Goal: Answer question/provide support

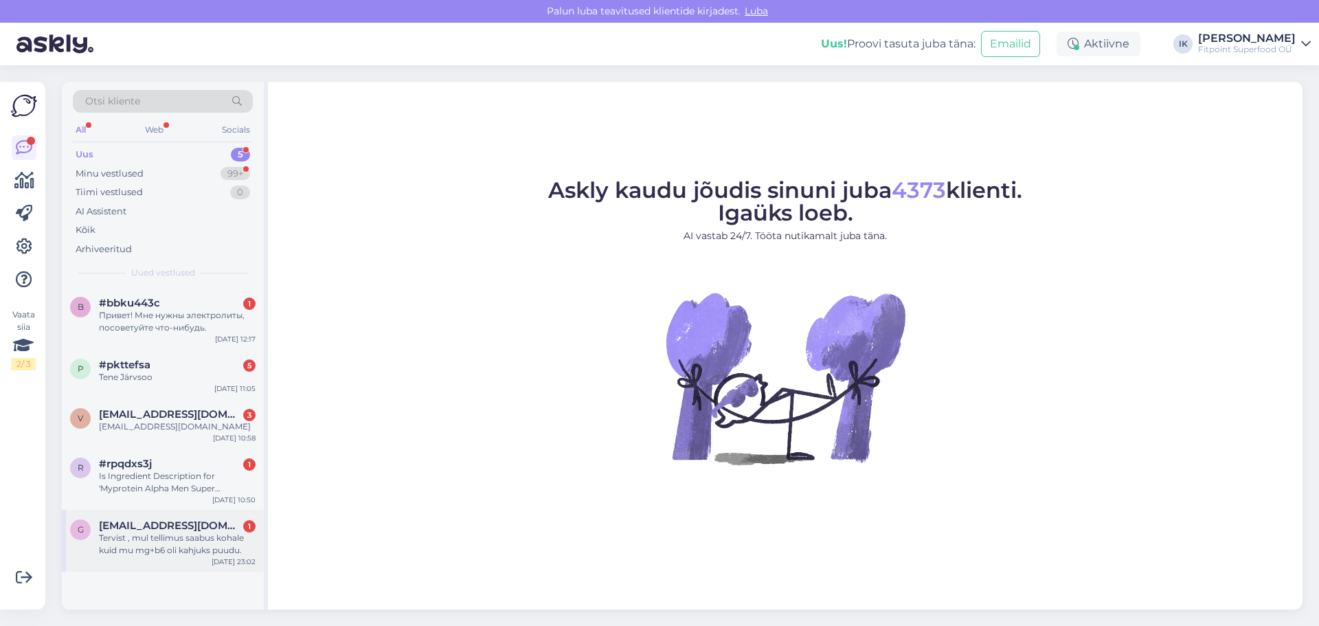
click at [181, 548] on div "Tervist , mul tellimus saabus kohale kuid mu mg+b6 oli kahjuks puudu." at bounding box center [177, 544] width 157 height 25
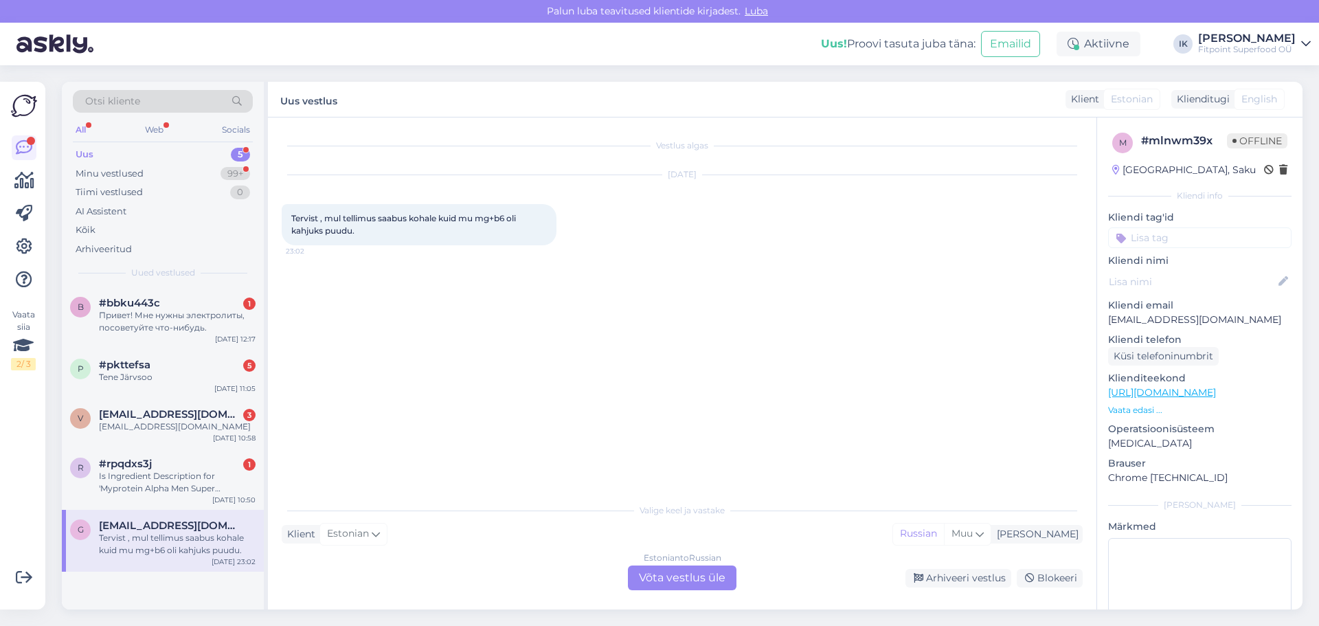
click at [670, 575] on div "Estonian to Russian Võta vestlus üle" at bounding box center [682, 577] width 109 height 25
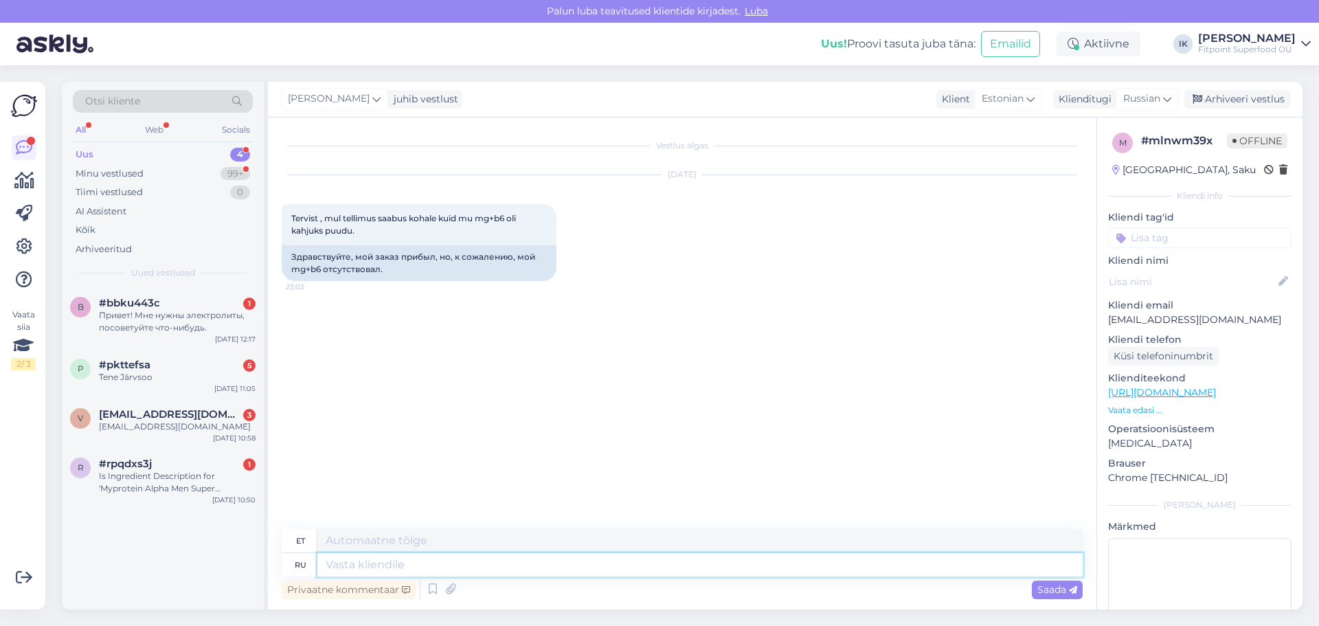
click at [365, 560] on textarea at bounding box center [699, 564] width 765 height 23
type textarea "пРИ"
type textarea "pR"
type textarea "пРИВЕТ"
type textarea "Tere"
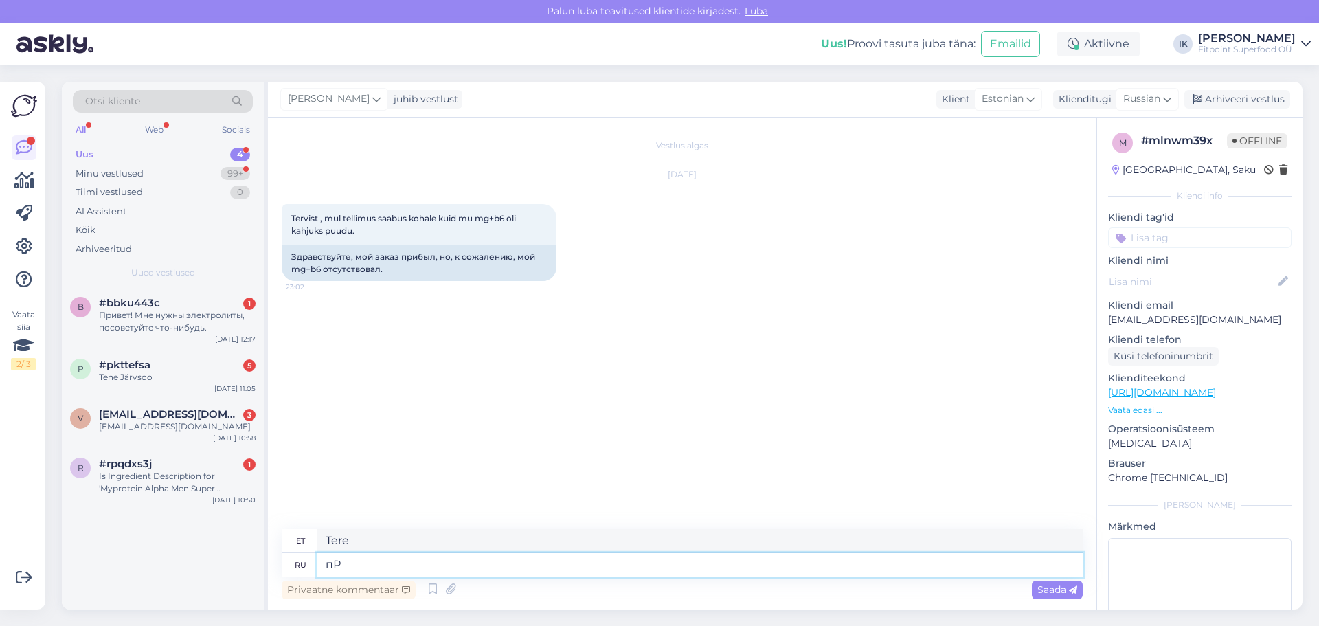
type textarea "п"
type textarea "Привет!"
type textarea "Tere!"
type textarea "Напишите"
type textarea "Kirjuta"
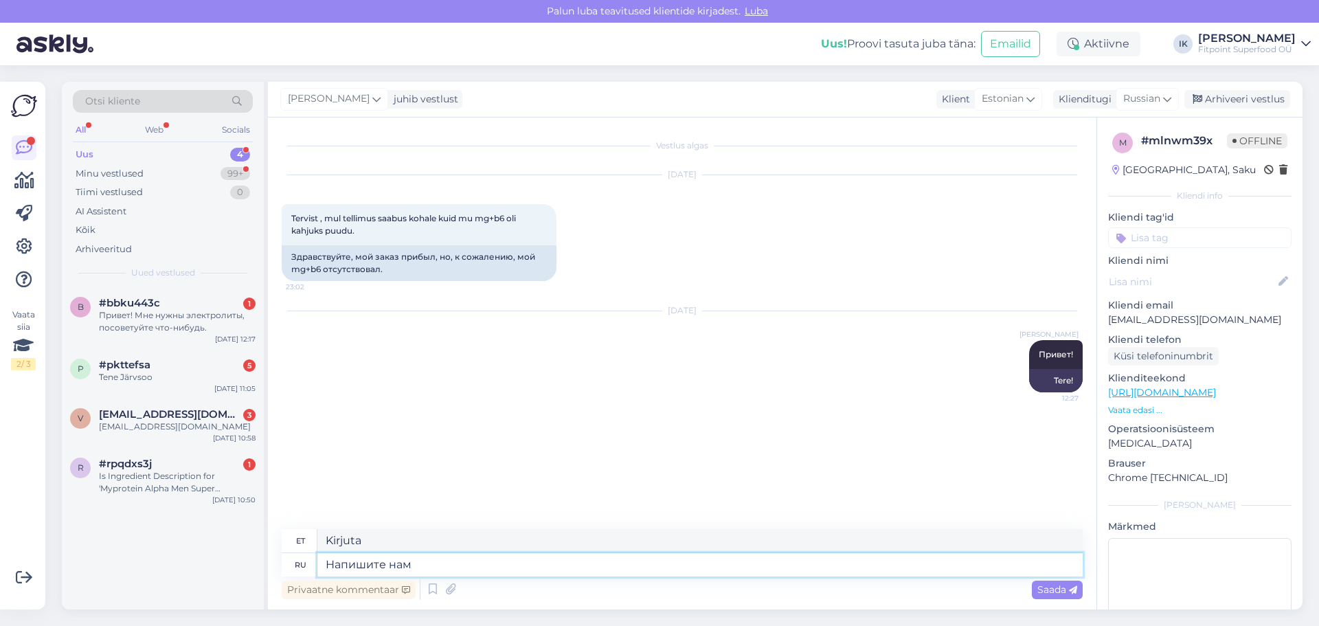
type textarea "Напишите нам"
type textarea "Kirjuta meile"
type textarea "Напишите нам на"
type textarea "Kirjutage meile aadressil"
type textarea "Напишите нам на почту"
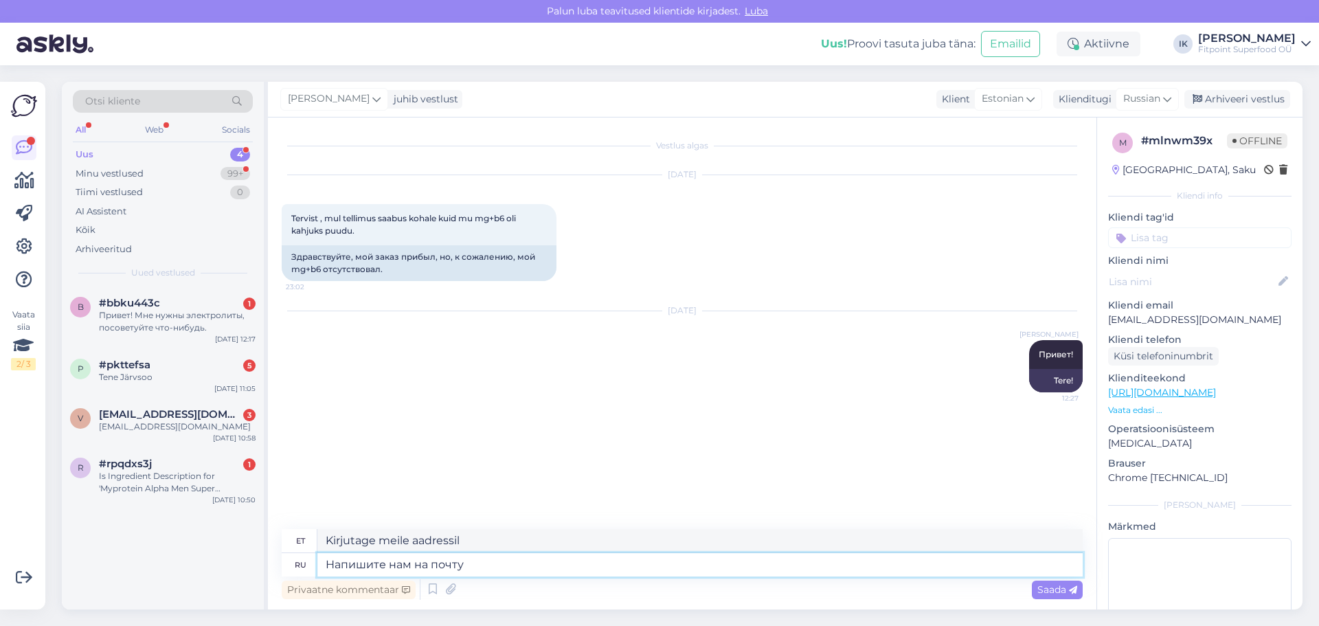
type textarea "Kirjutage meile e-posti teel"
type textarea "Напишите нам на почту и у"
type textarea "Kirjutage meile e-posti teel ja"
type textarea "Напишите нам на почту и укажите"
type textarea "Kirjutage meile e-kiri ja täpsustage"
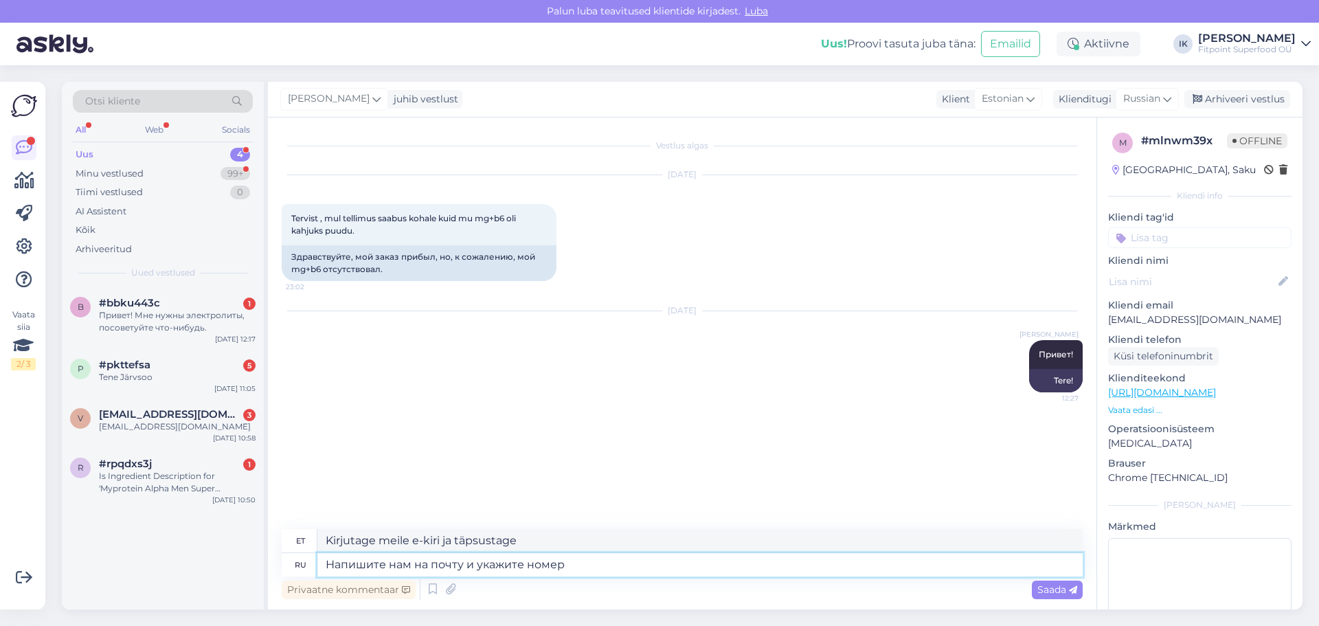
type textarea "Напишите нам на почту и укажите номер"
type textarea "Kirjutage meile e-kiri ja märkige number"
type textarea "Напишите нам на почту и укажите номер зака"
type textarea "Kirjutage meile e-posti teel ja märkige tellimuse number."
type textarea "Напишите нам на почту и укажите номер заказа,"
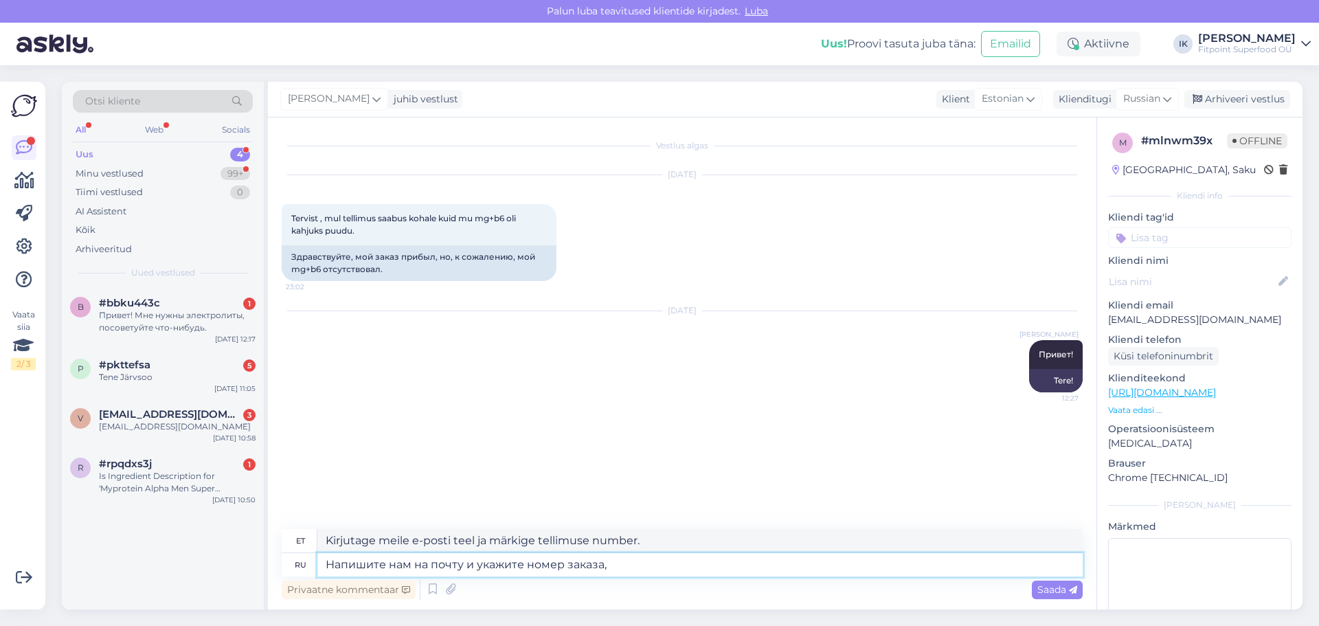
type textarea "Kirjutage meile e-kiri ja märkige tellimuse number,"
type textarea "Напишите нам на почту и укажите номер заказа, пожалуйста"
type textarea "Palun kirjutage meile e-kiri ja lisage oma tellimuse number."
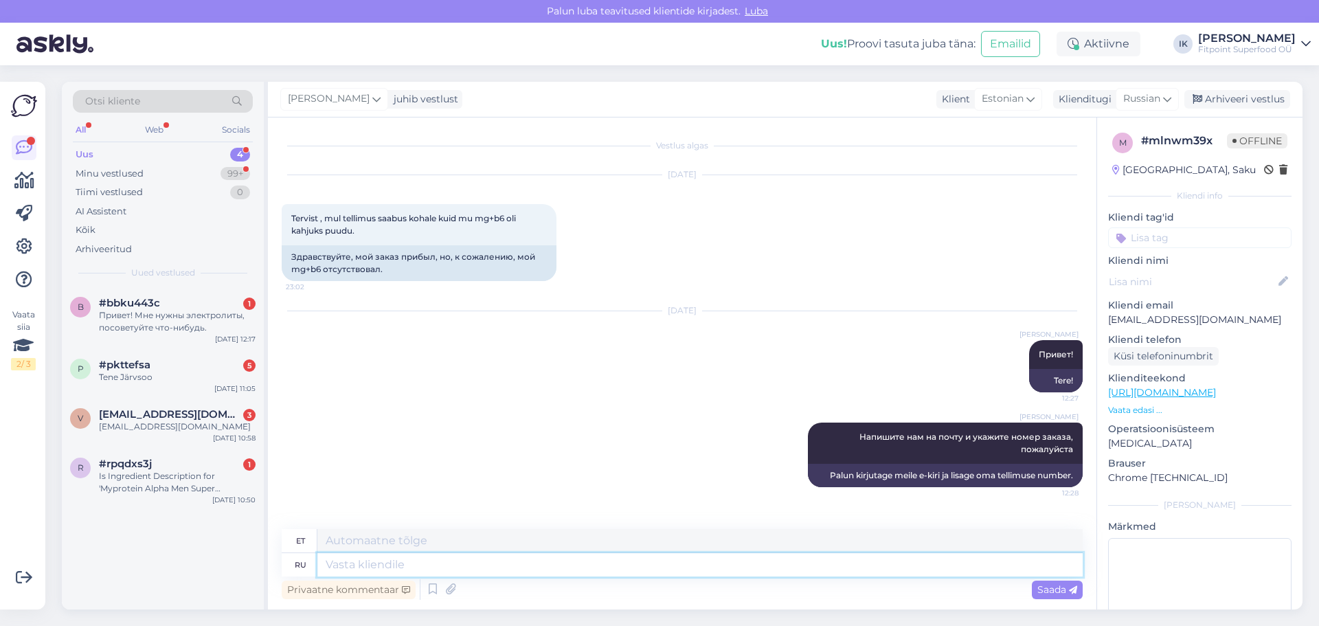
paste textarea "[DOMAIN_NAME][EMAIL_ADDRESS][DOMAIN_NAME]"
type textarea "[DOMAIN_NAME][EMAIL_ADDRESS][DOMAIN_NAME]"
click at [1052, 591] on span "Saada" at bounding box center [1057, 589] width 40 height 12
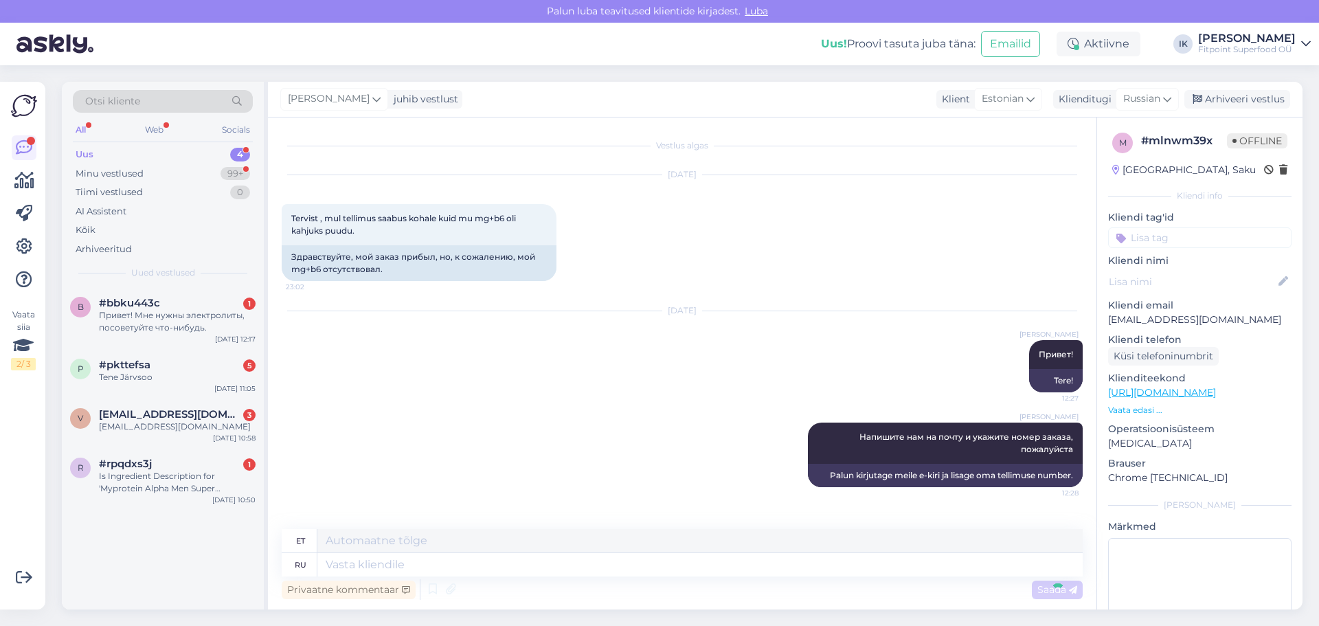
scroll to position [68, 0]
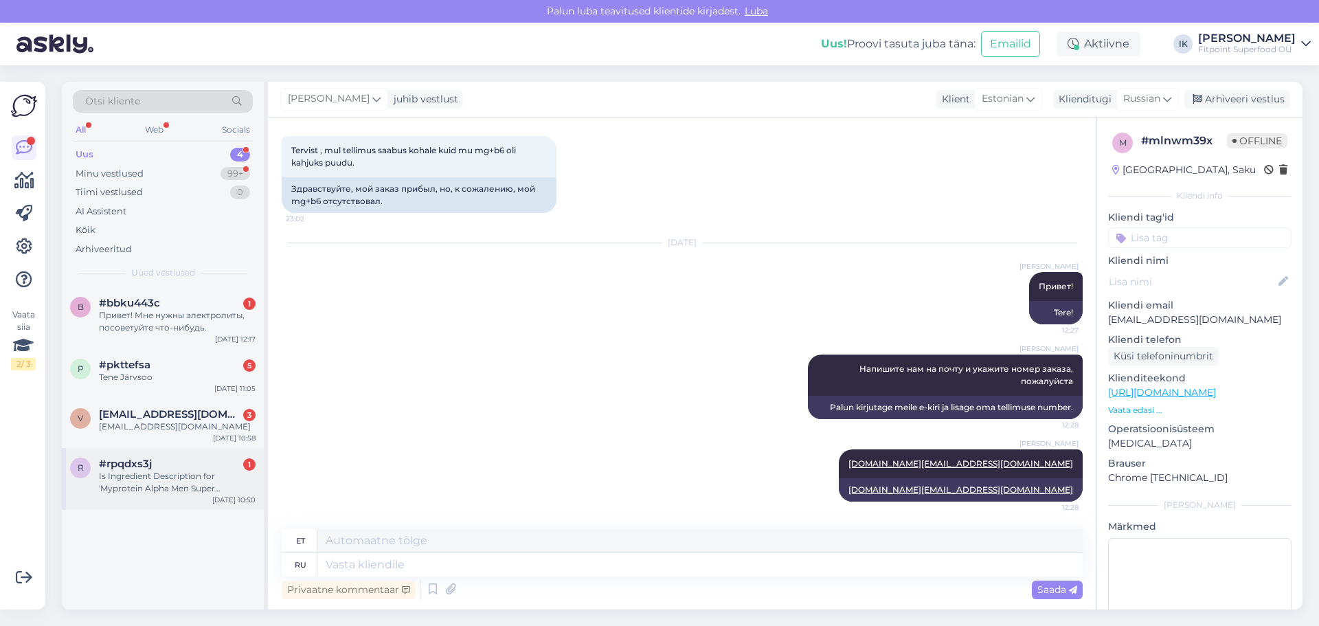
click at [199, 466] on div "#rpqdxs3j 1" at bounding box center [177, 463] width 157 height 12
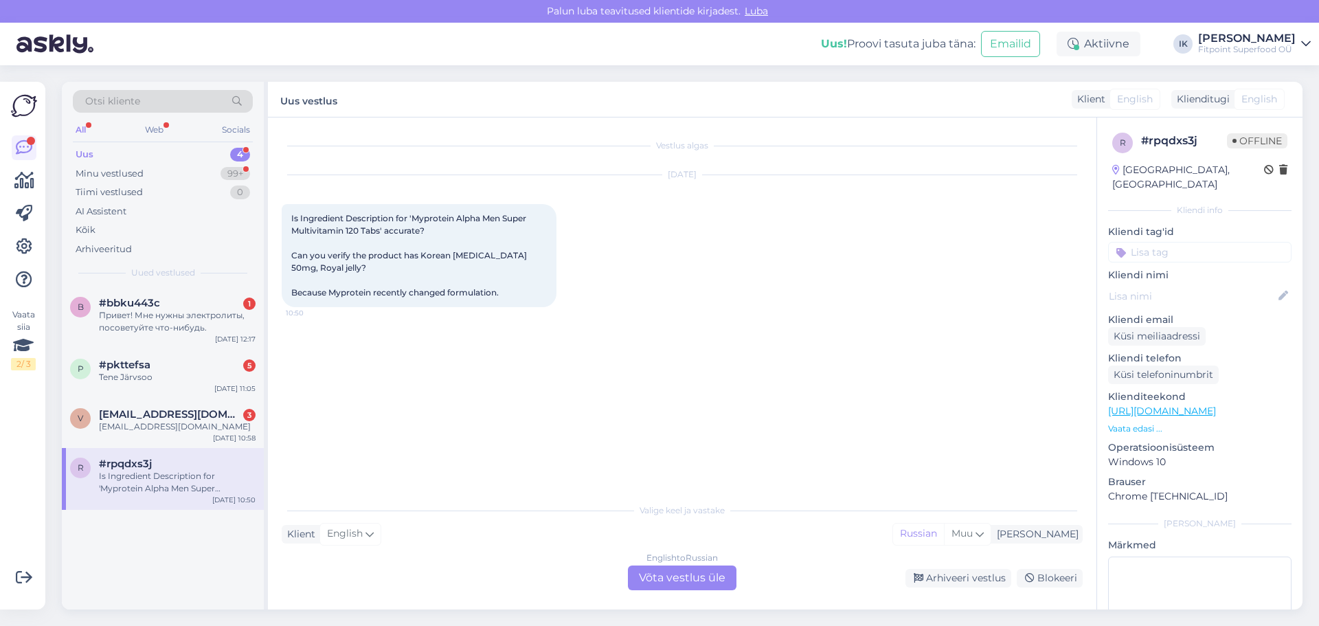
click at [694, 571] on div "English to Russian Võta vestlus üle" at bounding box center [682, 577] width 109 height 25
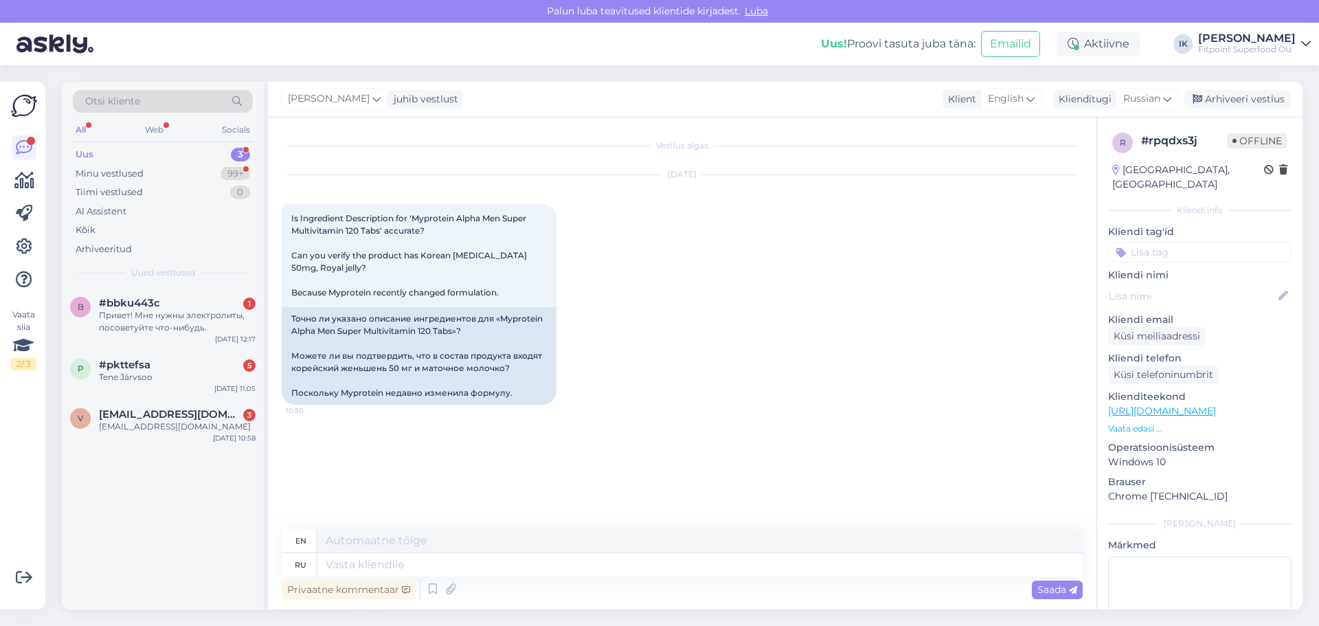
click at [397, 577] on div "Privaatne kommentaar Saada" at bounding box center [682, 589] width 801 height 26
click at [389, 576] on textarea at bounding box center [699, 564] width 765 height 23
type textarea "G"
type textarea "П"
type textarea "P"
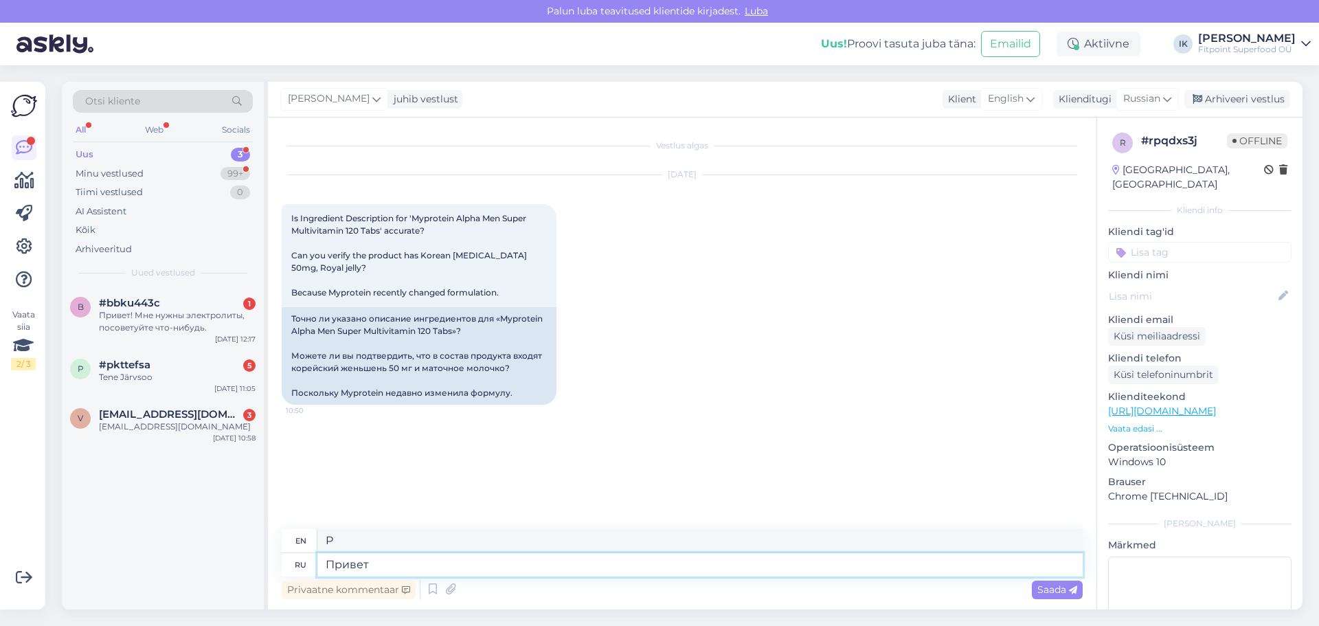
type textarea "Привет!"
type textarea "Hello!"
type textarea "Вы"
type textarea "You"
type textarea "Вы проавы"
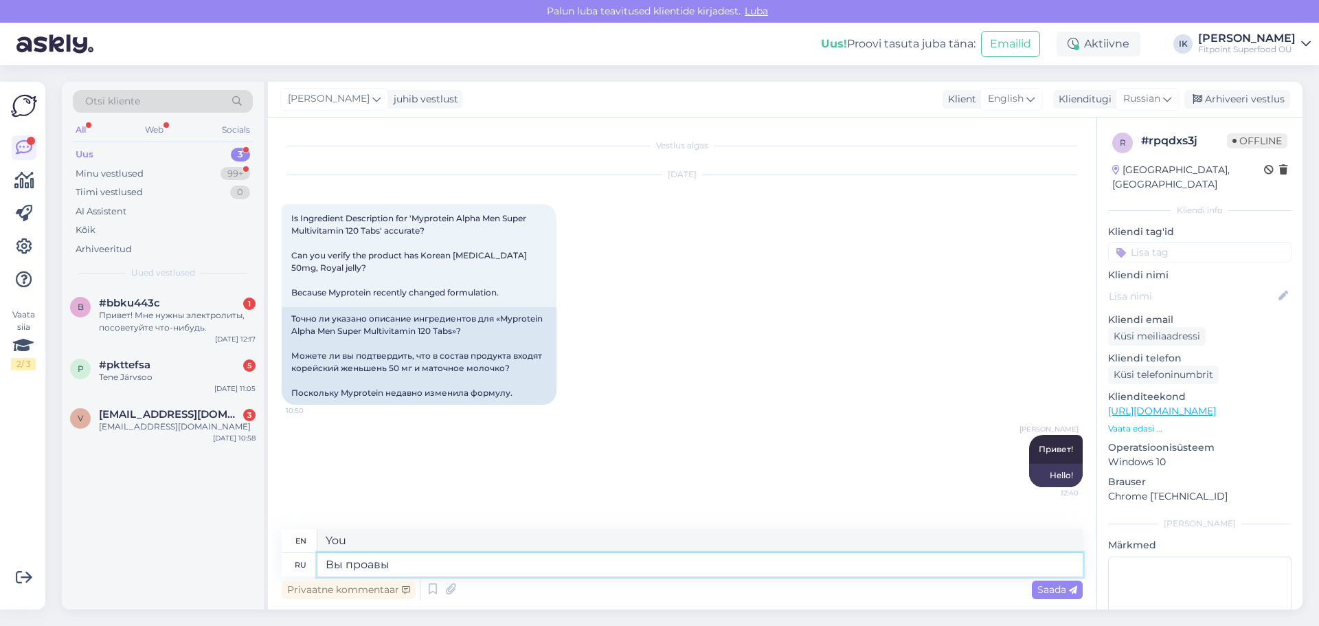
type textarea "You are losers"
type textarea "Вы проавы состав"
type textarea "You've lost the composition"
type textarea "Вы проавы состав измеи"
type textarea "You have misread the composition of the changes"
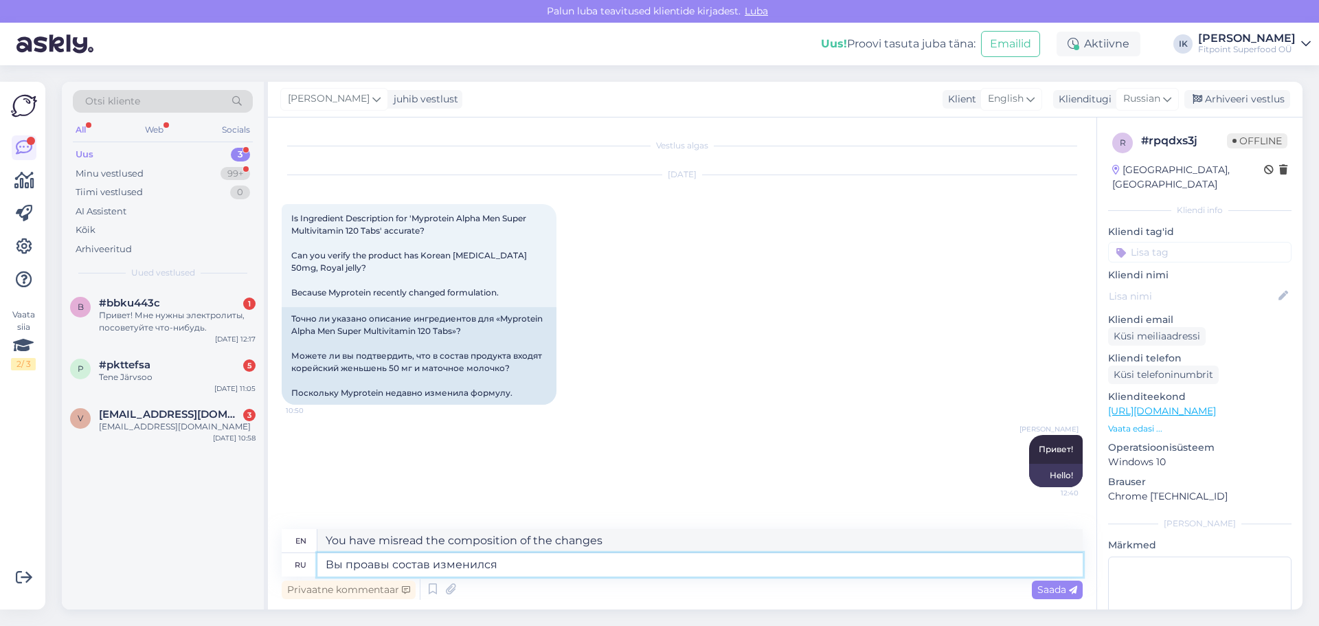
type textarea "Вы проавы состав изменился,"
type textarea "You are wrong, the composition has changed"
type textarea "Вы проавы состав изменился,"
type textarea "You are wrong, the composition has changed,"
type textarea "Вы проавы состав изменился, и"
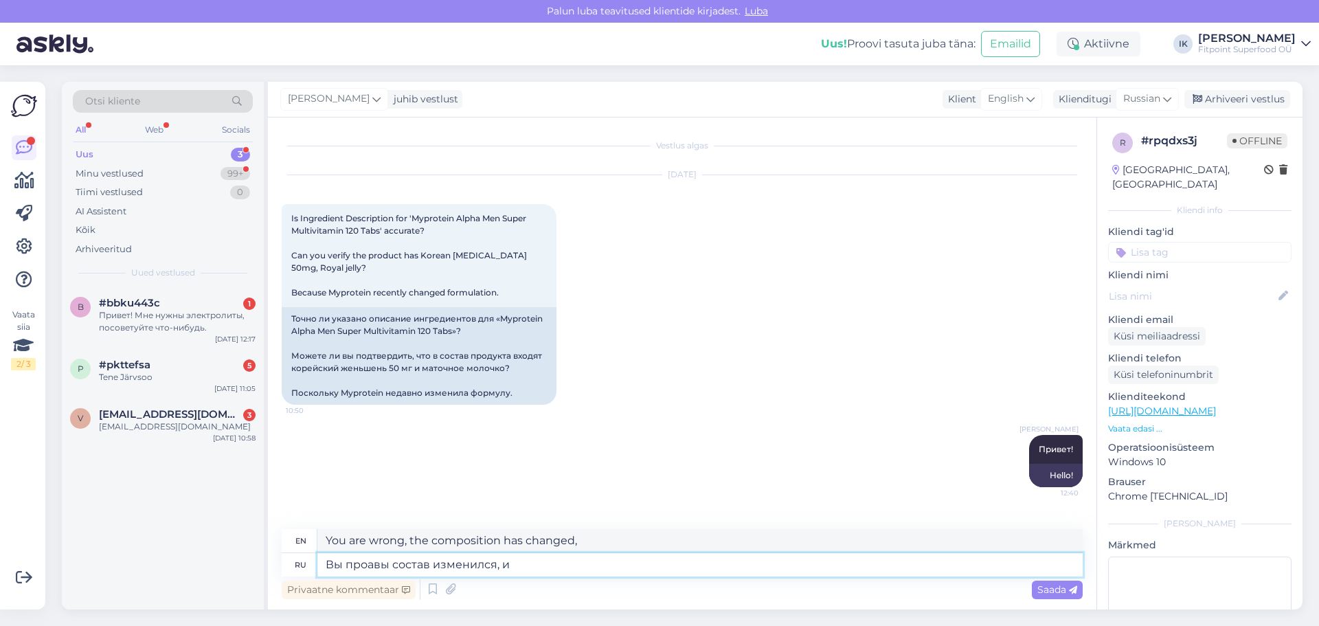
type textarea "You are wrong, the composition has changed, and"
type textarea "Вы проавы состав изменился, и этих к"
type textarea "You are proavs the composition has changed, and these"
type textarea "Вы проавы состав изменился, и этих компонентов в"
type textarea "You are wrong, the composition has changed, and these components"
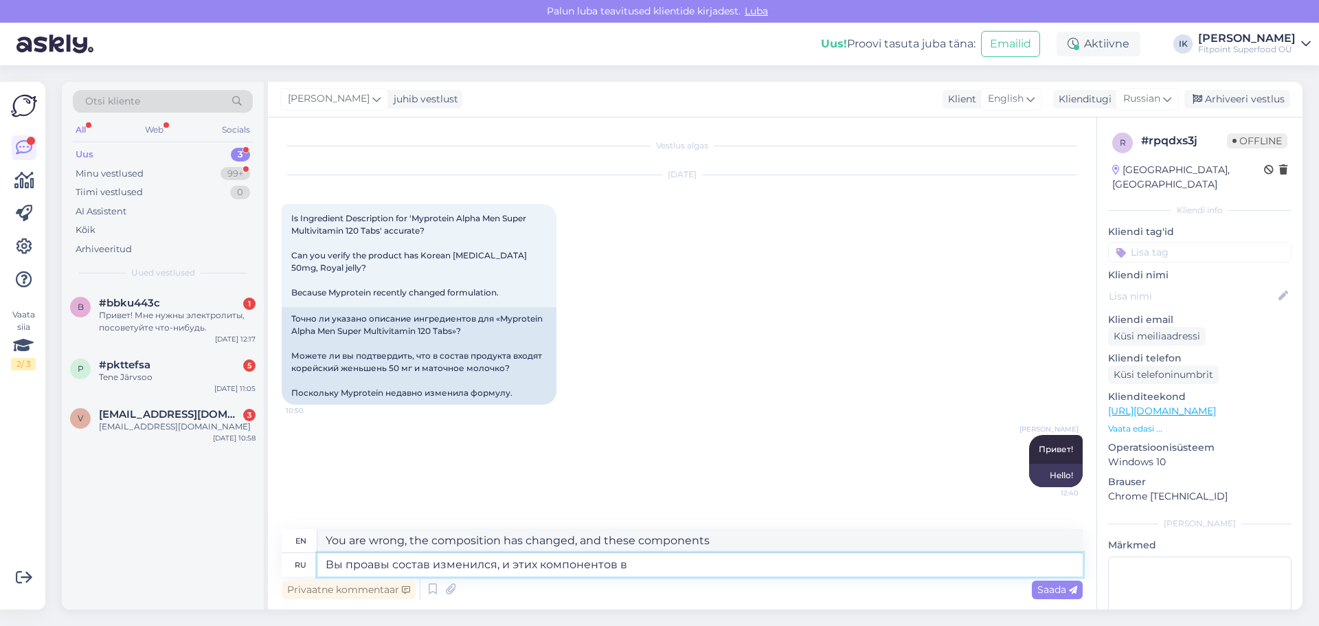
type textarea "Вы проавы состав изменился, и этих компонентов в"
type textarea "You are correct that the composition has changed, and these components are in"
type textarea "Вы проавы состав изменился, и этих компонентов в нов"
type textarea "You are right, the composition has changed, and these components are not in n"
type textarea "Вы проавы состав изменился, и этих компонентов в новм"
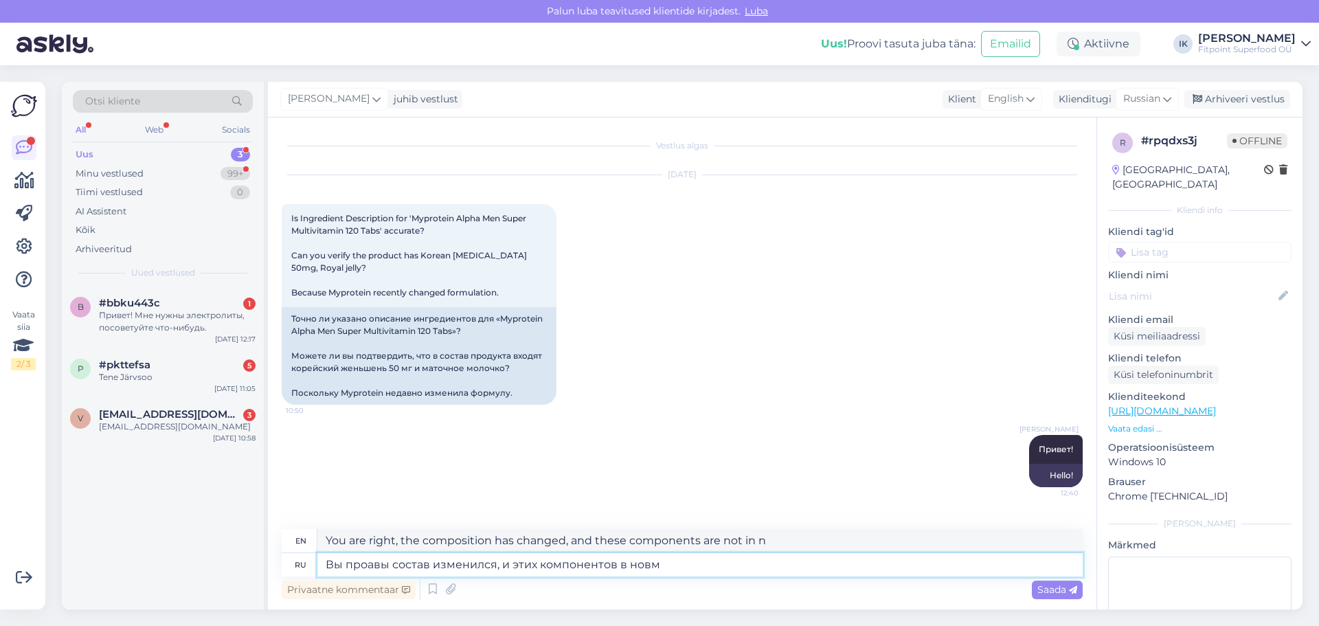
type textarea "You are correct that the composition has changed, and these components are new"
type textarea "Вы проавы состав изменился, и этих компонентов в"
type textarea "You are correct that the composition has changed, and these components are in"
type textarea "Вы проавы состав изменился, и этих компонентов"
type textarea "You are wrong, the composition has changed, and these components"
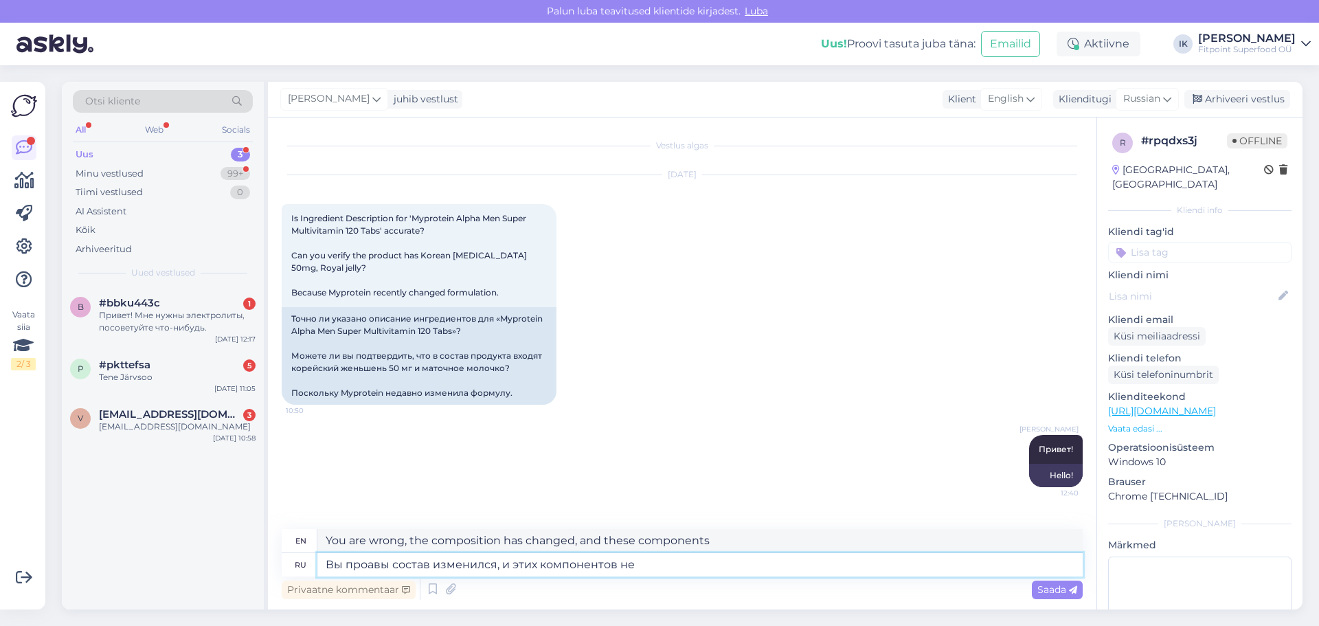
type textarea "Вы проавы состав изменился, и этих компонентов нет"
type textarea "You are wrong, the composition has changed and these components are not there."
type textarea "Вы проавы состав изменился, и этих компонентов нет"
click at [1049, 585] on span "Saada" at bounding box center [1057, 589] width 40 height 12
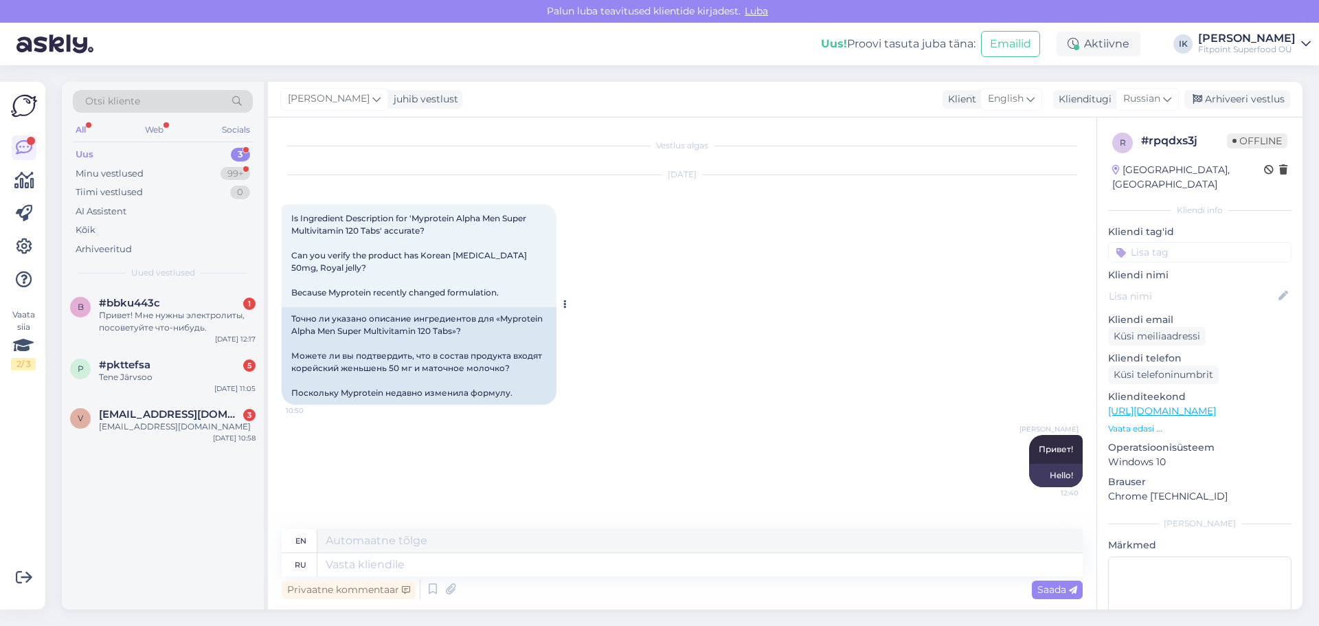
scroll to position [80, 0]
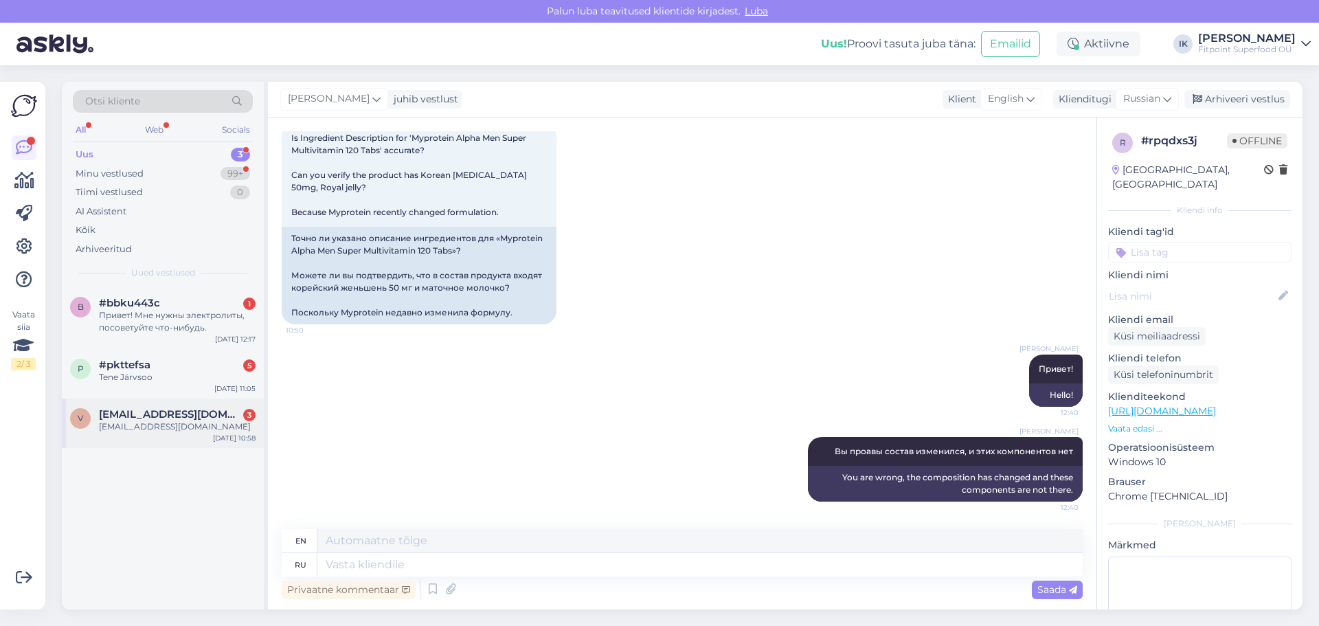
click at [163, 420] on div "[EMAIL_ADDRESS][DOMAIN_NAME]" at bounding box center [177, 426] width 157 height 12
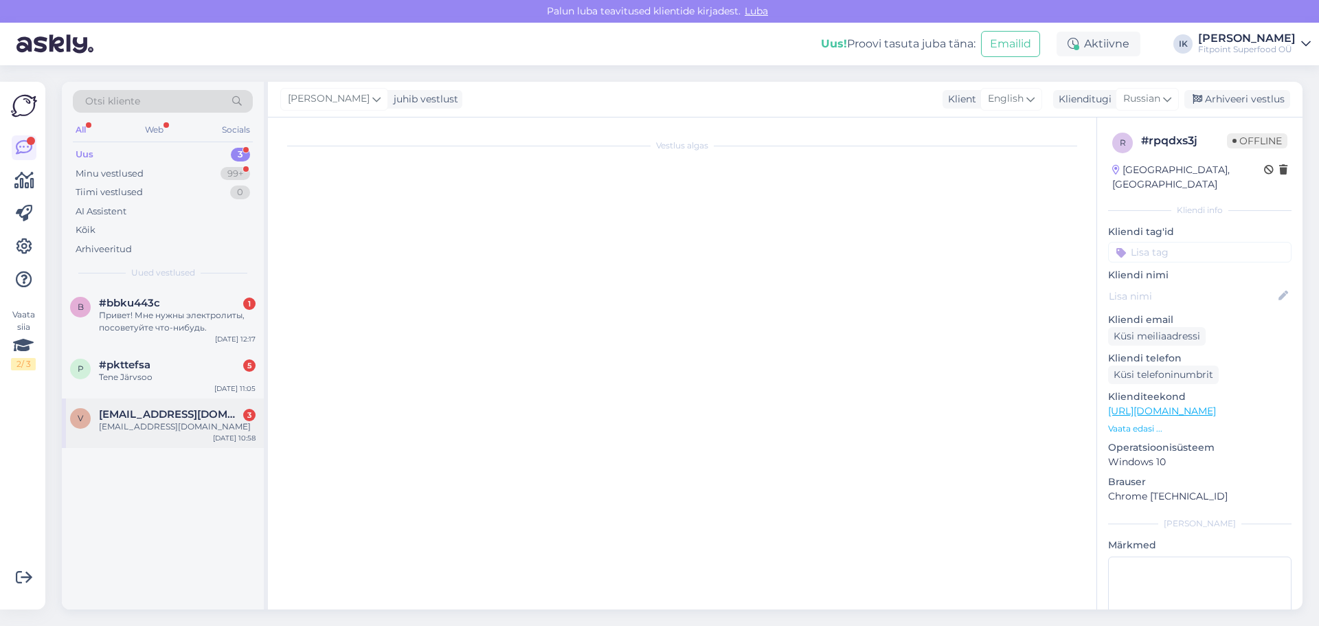
scroll to position [0, 0]
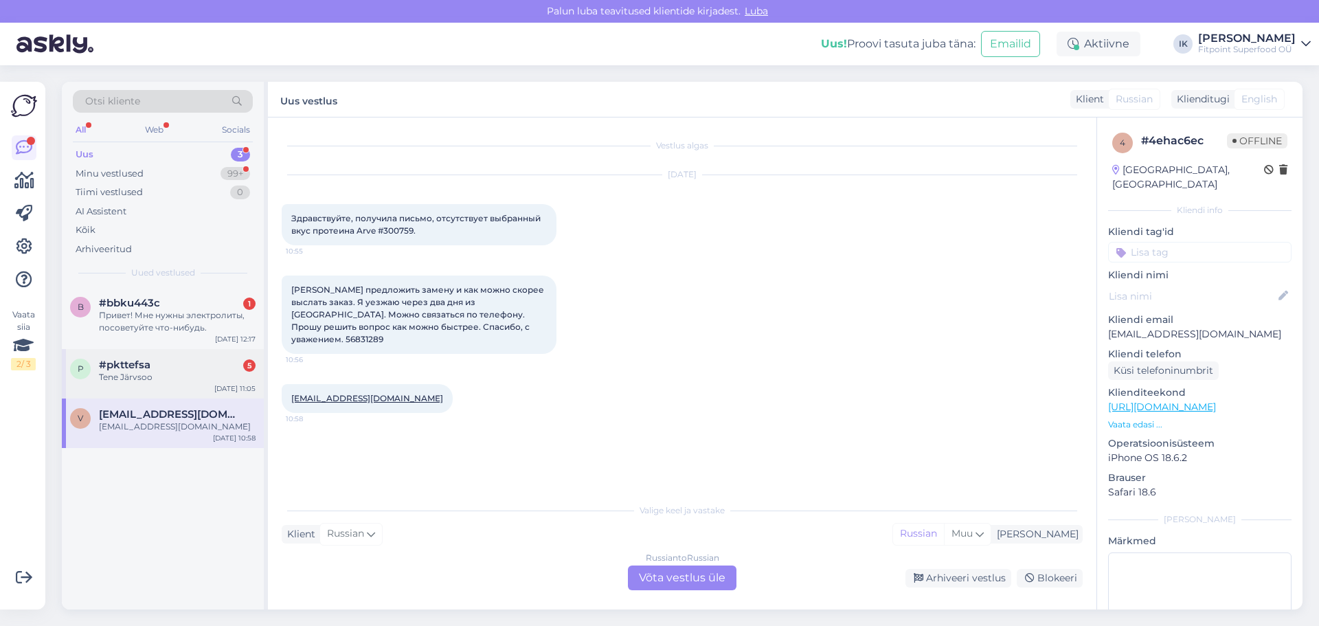
click at [168, 367] on div "#pkttefsa 5" at bounding box center [177, 365] width 157 height 12
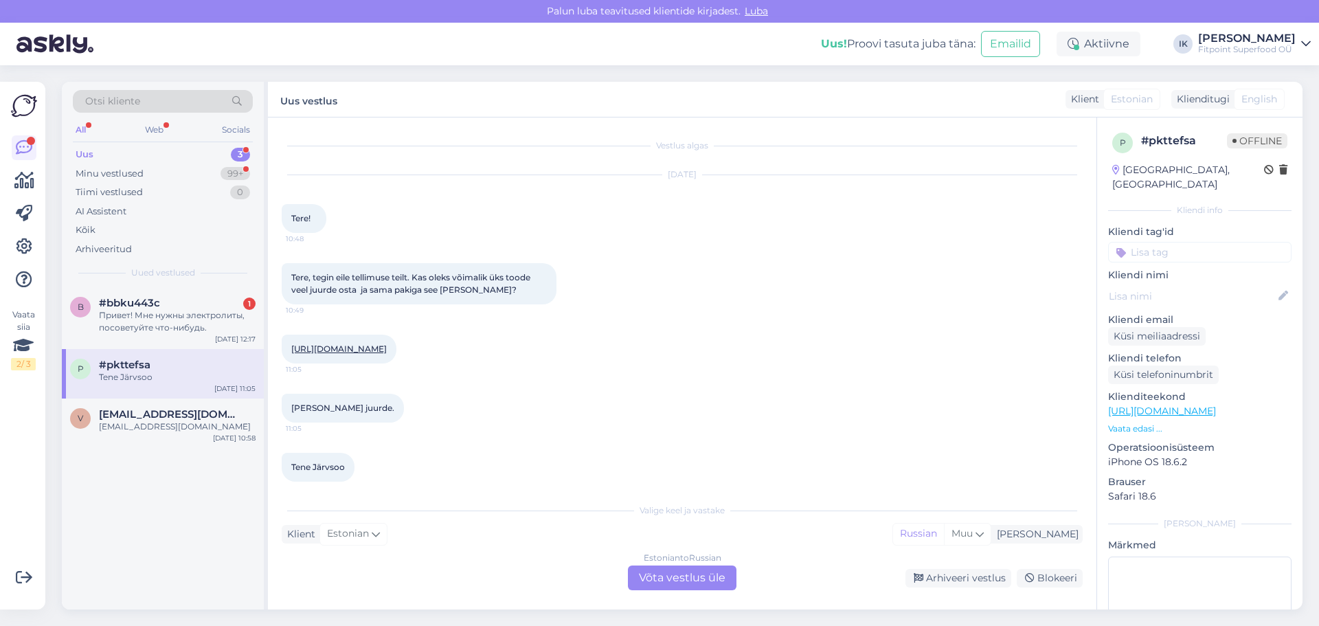
scroll to position [25, 0]
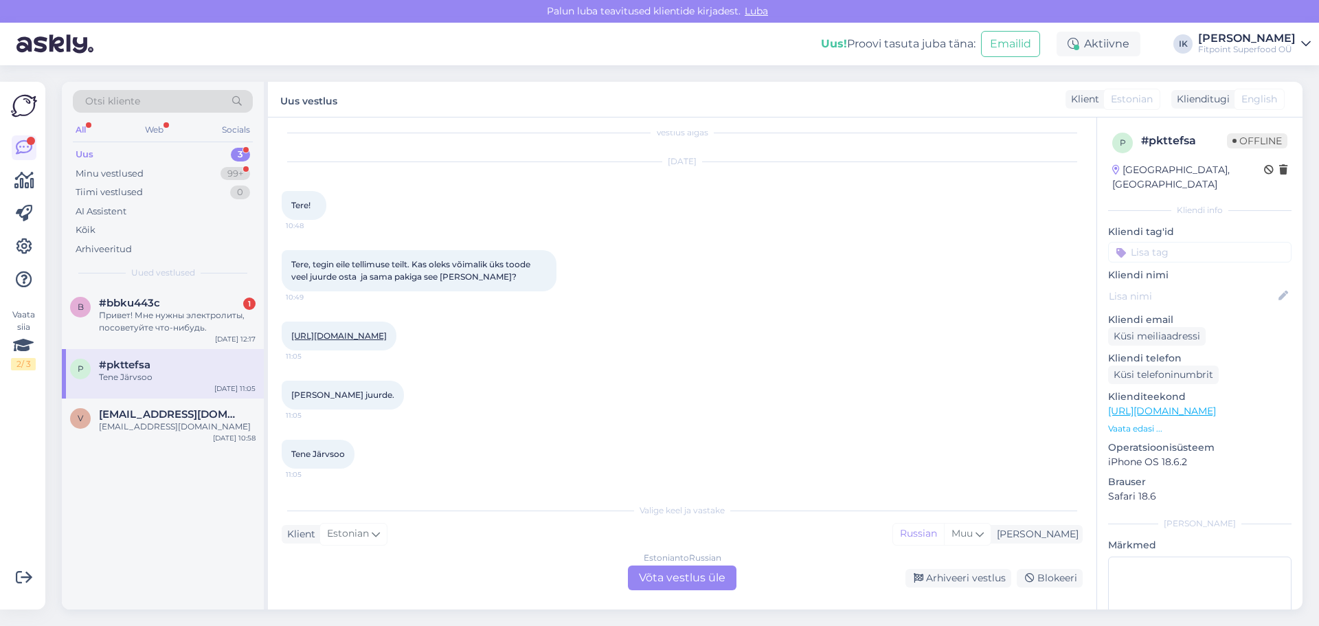
click at [701, 580] on div "Estonian to Russian Võta vestlus üle" at bounding box center [682, 577] width 109 height 25
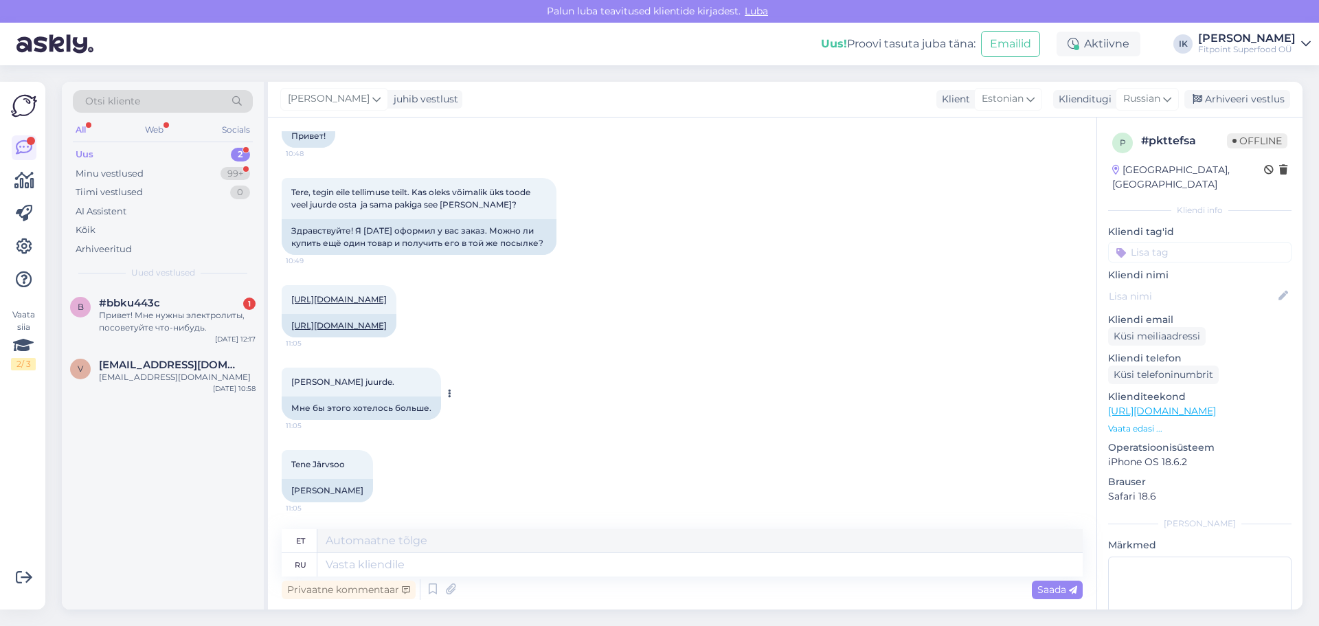
scroll to position [134, 0]
click at [352, 564] on textarea at bounding box center [699, 564] width 765 height 23
type textarea "Привет!"
type textarea "Tere!"
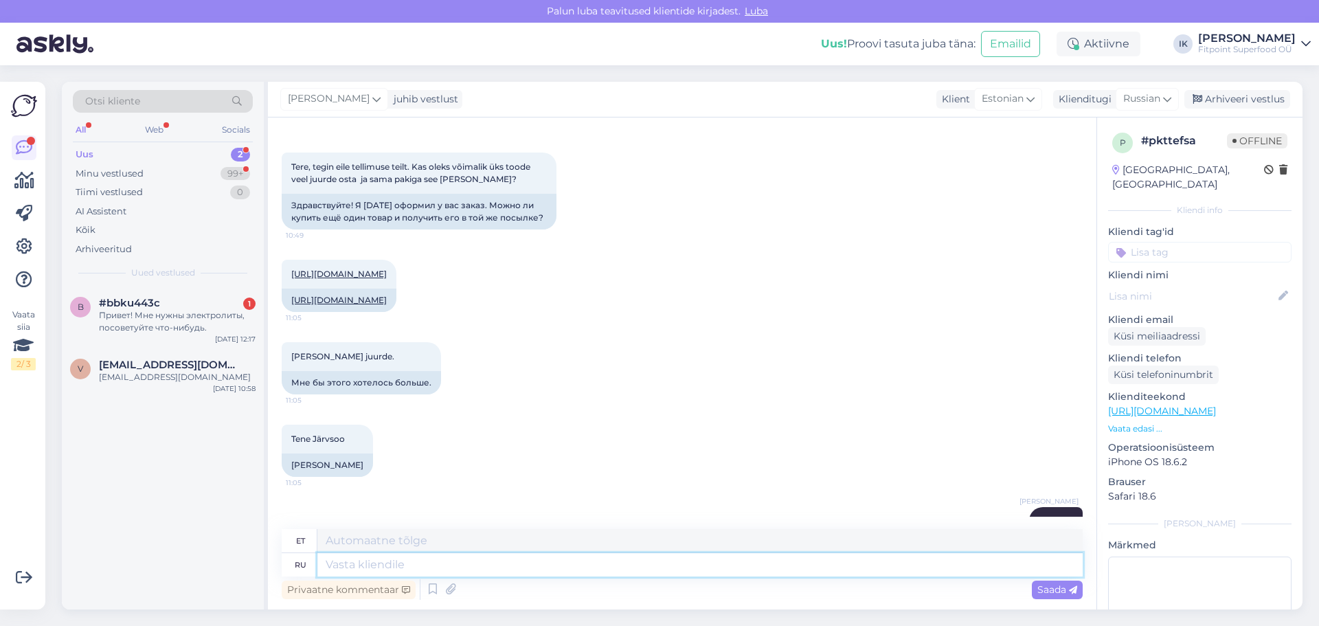
scroll to position [216, 0]
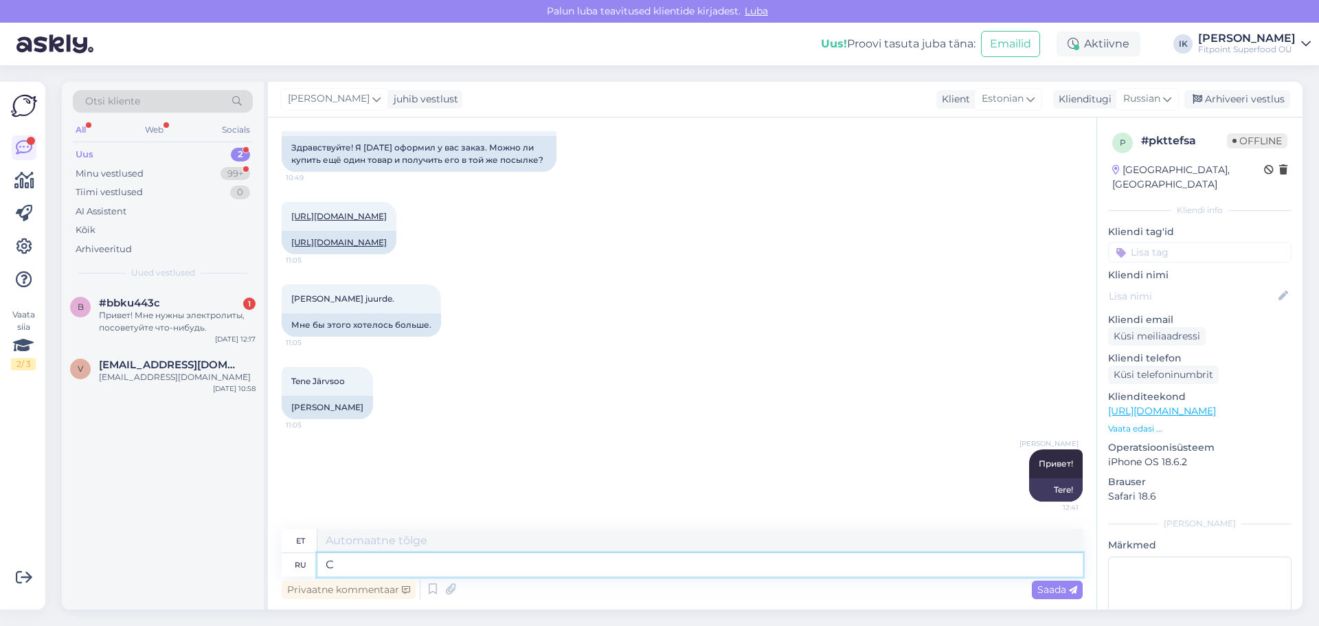
type textarea "Со"
type textarea "KOOS"
type textarea "С"
type textarea "Напиш"
type textarea "Kirjuta"
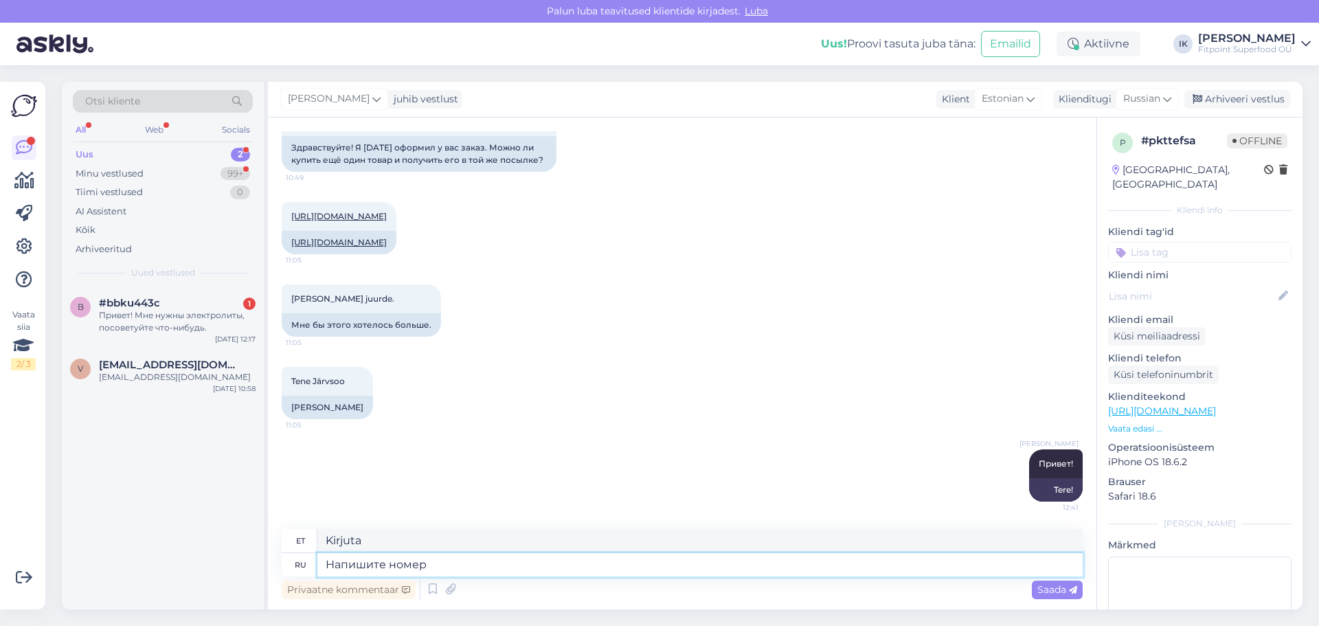
type textarea "Напишите номер"
type textarea "Kirjuta number"
type textarea "Напишите номер заказа"
type textarea "Kirjutage tellimuse number"
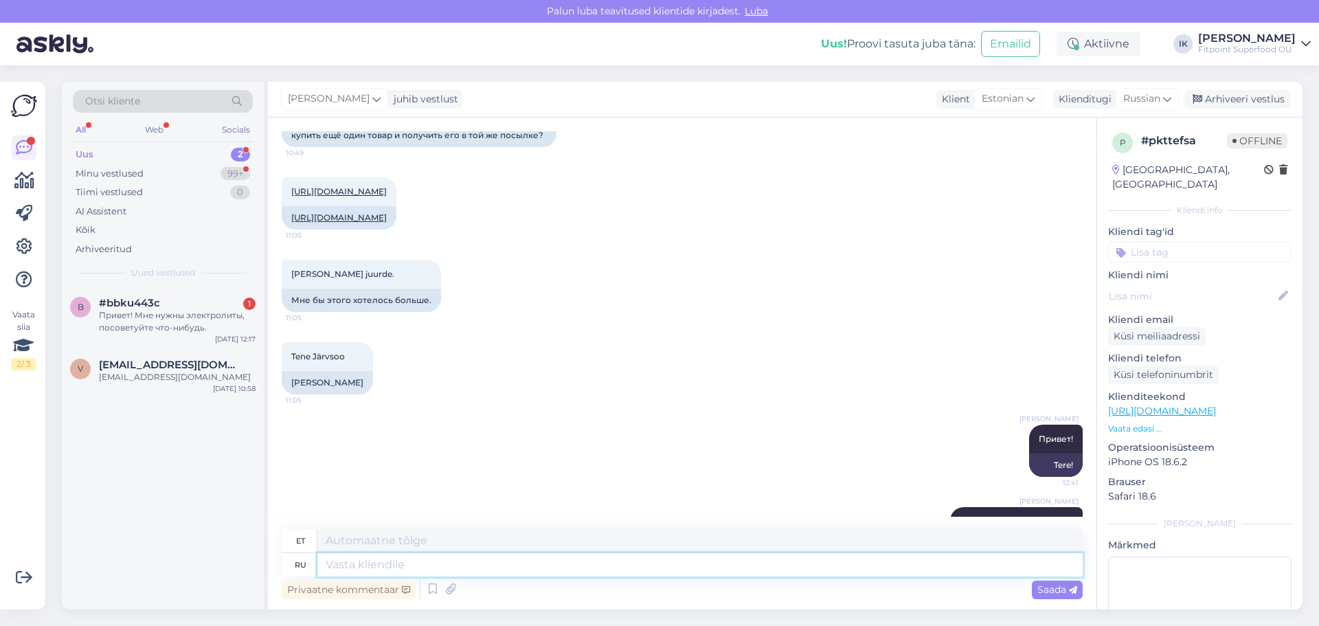
scroll to position [299, 0]
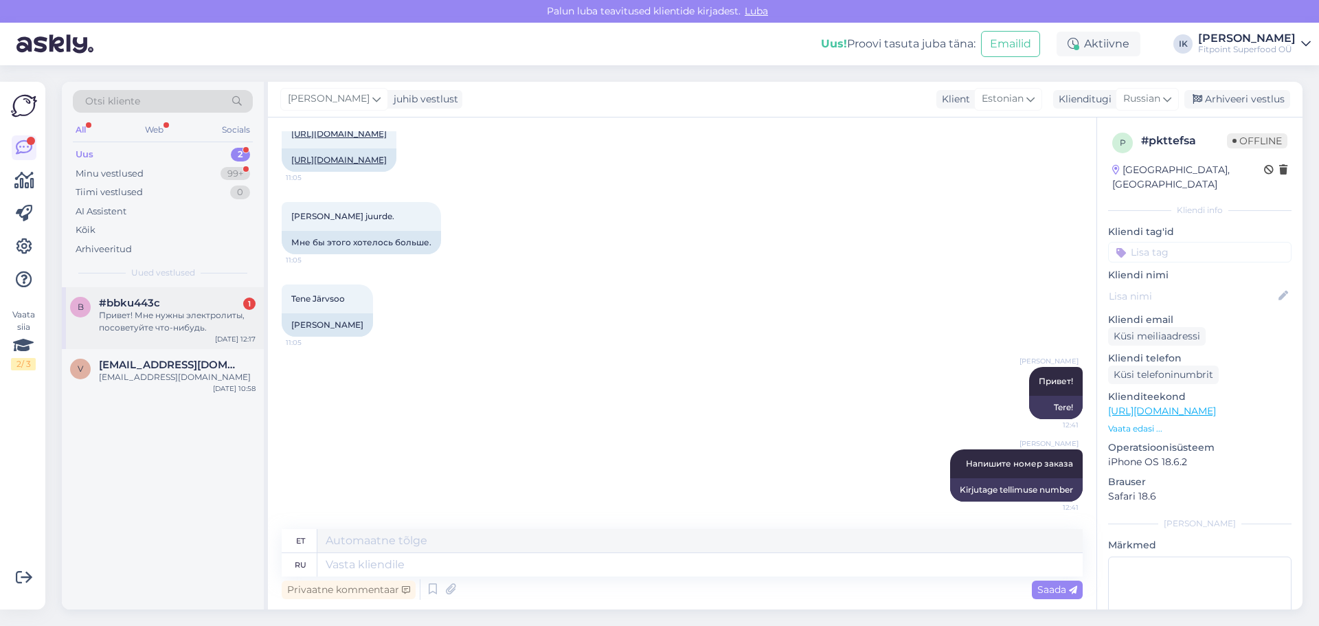
click at [184, 310] on div "Привет! Мне нужны электролиты, посоветуйте что-нибудь." at bounding box center [177, 321] width 157 height 25
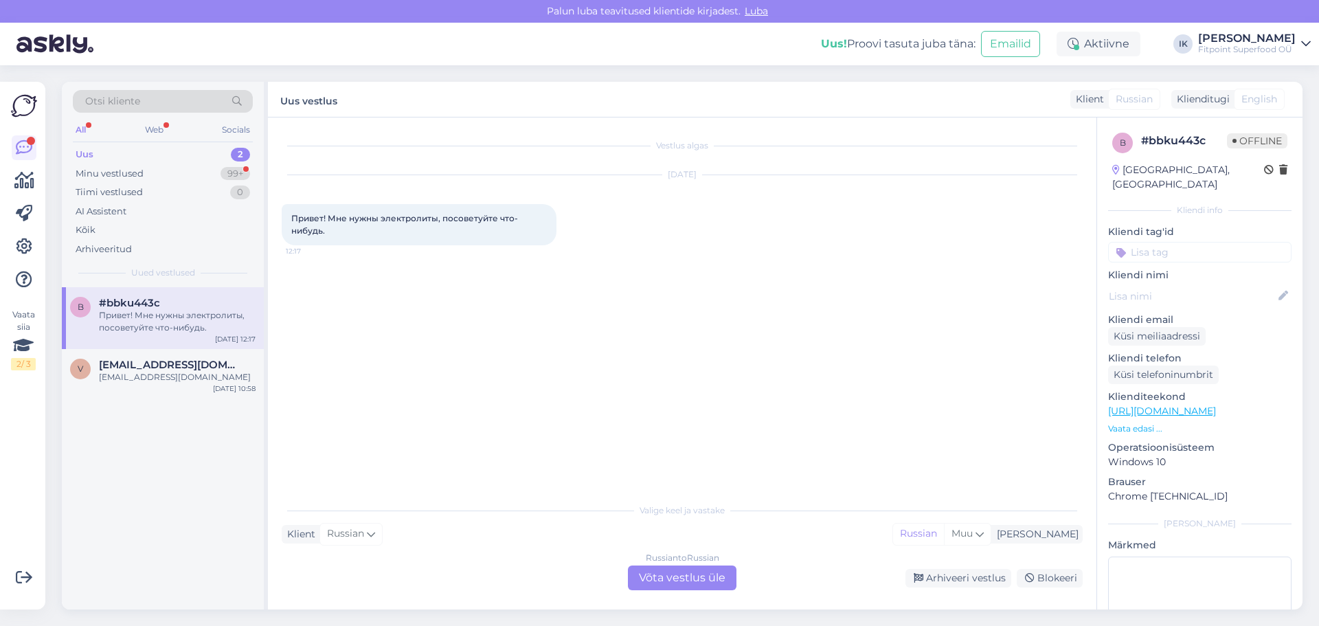
click at [680, 578] on div "Russian to Russian Võta vestlus üle" at bounding box center [682, 577] width 109 height 25
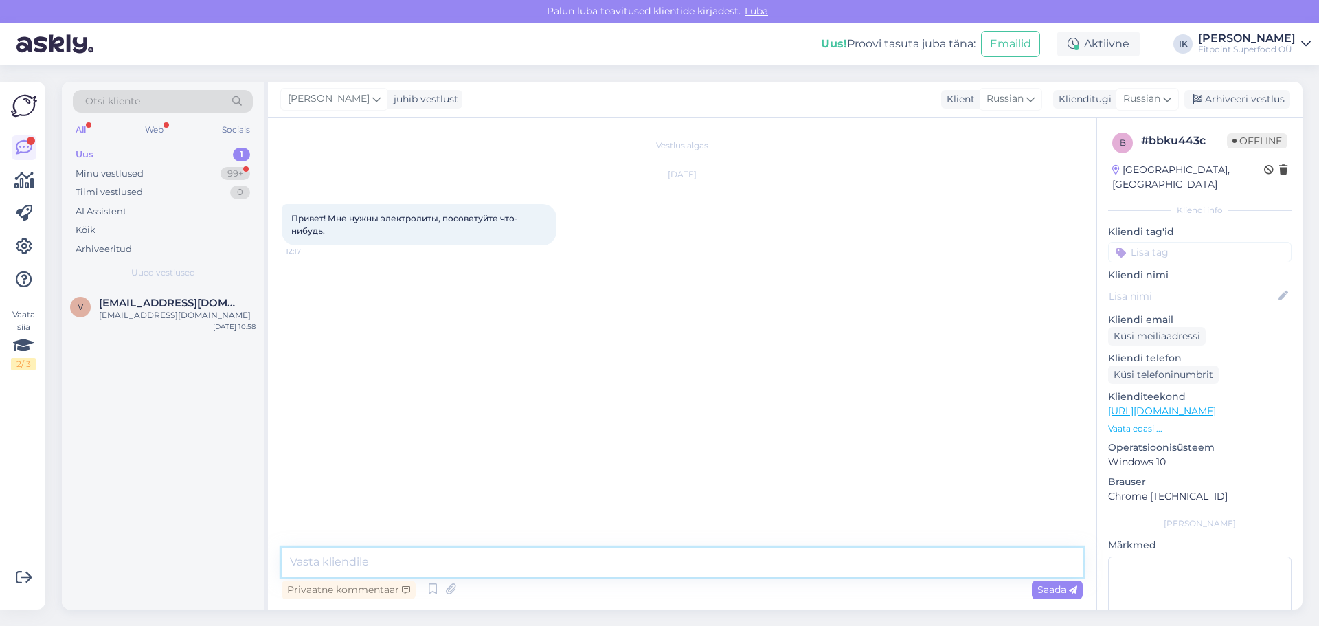
click at [345, 553] on textarea at bounding box center [682, 561] width 801 height 29
type textarea "Добрый день!"
paste textarea "[URL][DOMAIN_NAME]"
type textarea "Это популярные по продажам варианты [URL][DOMAIN_NAME]"
click at [1056, 587] on span "Saada" at bounding box center [1057, 589] width 40 height 12
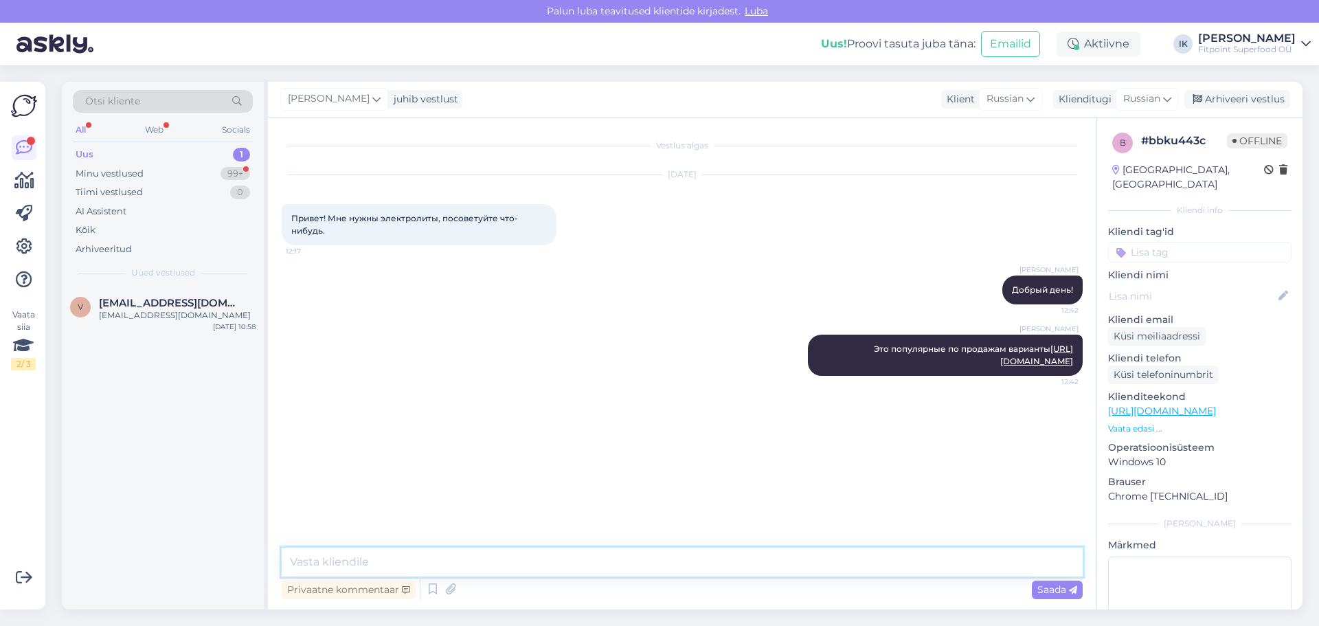
paste textarea "[URL][DOMAIN_NAME]"
type textarea "[URL][DOMAIN_NAME]"
click at [1052, 594] on span "Saada" at bounding box center [1057, 589] width 40 height 12
paste textarea "[URL][DOMAIN_NAME]"
type textarea "[URL][DOMAIN_NAME]"
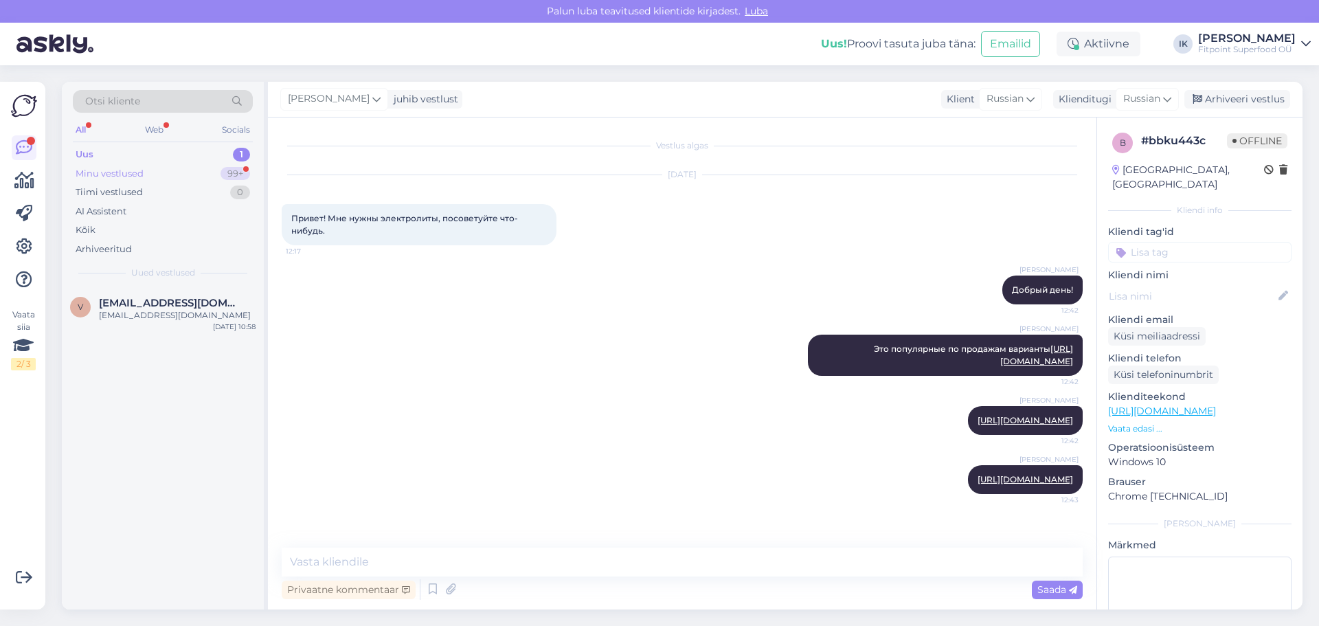
click at [121, 175] on div "Minu vestlused" at bounding box center [110, 174] width 68 height 14
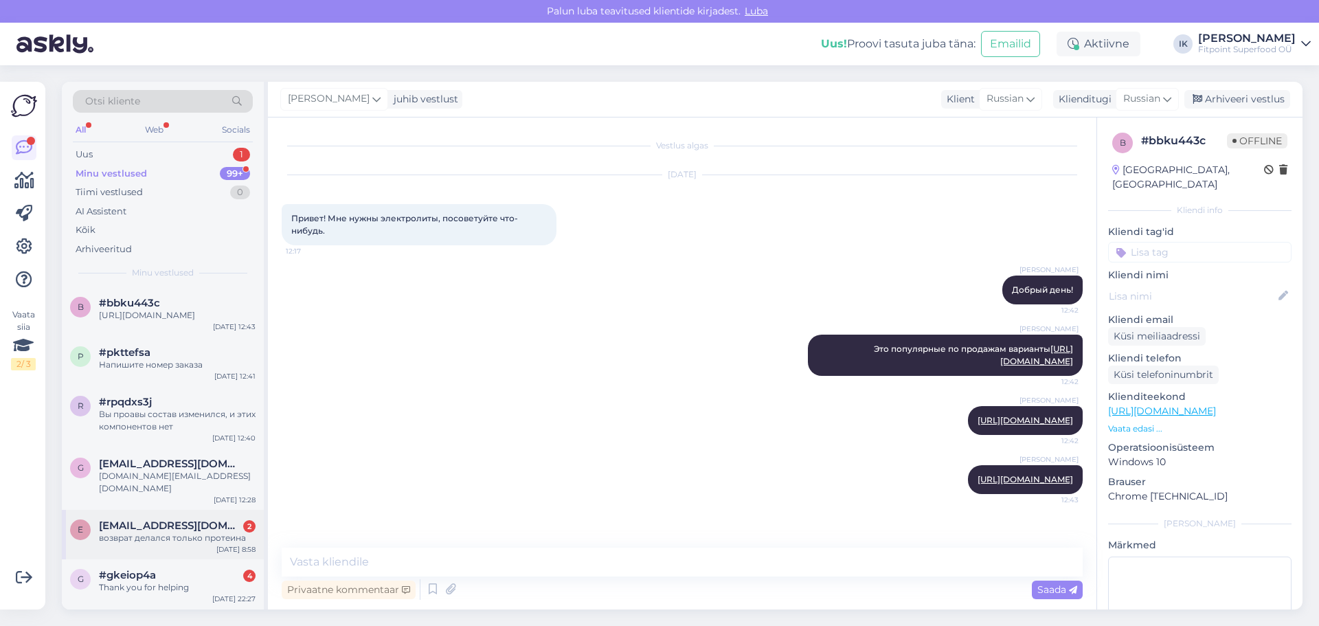
click at [199, 527] on span "[EMAIL_ADDRESS][DOMAIN_NAME]" at bounding box center [170, 525] width 143 height 12
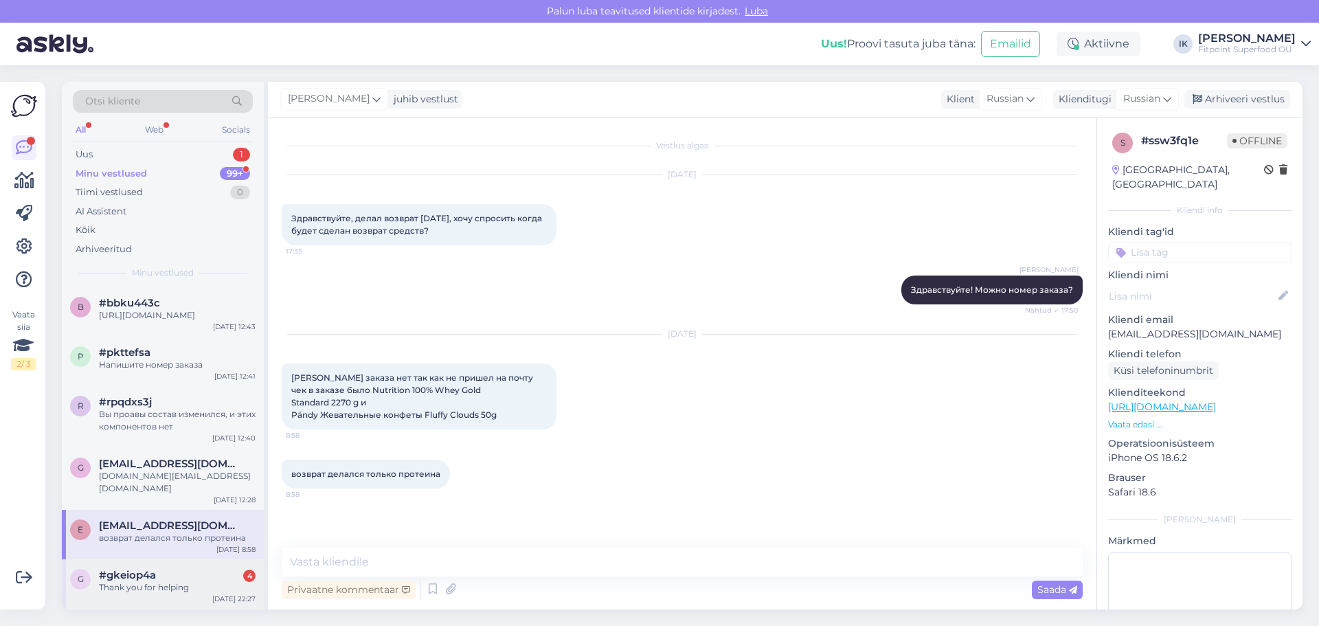
click at [138, 582] on div "Thank you for helping" at bounding box center [177, 587] width 157 height 12
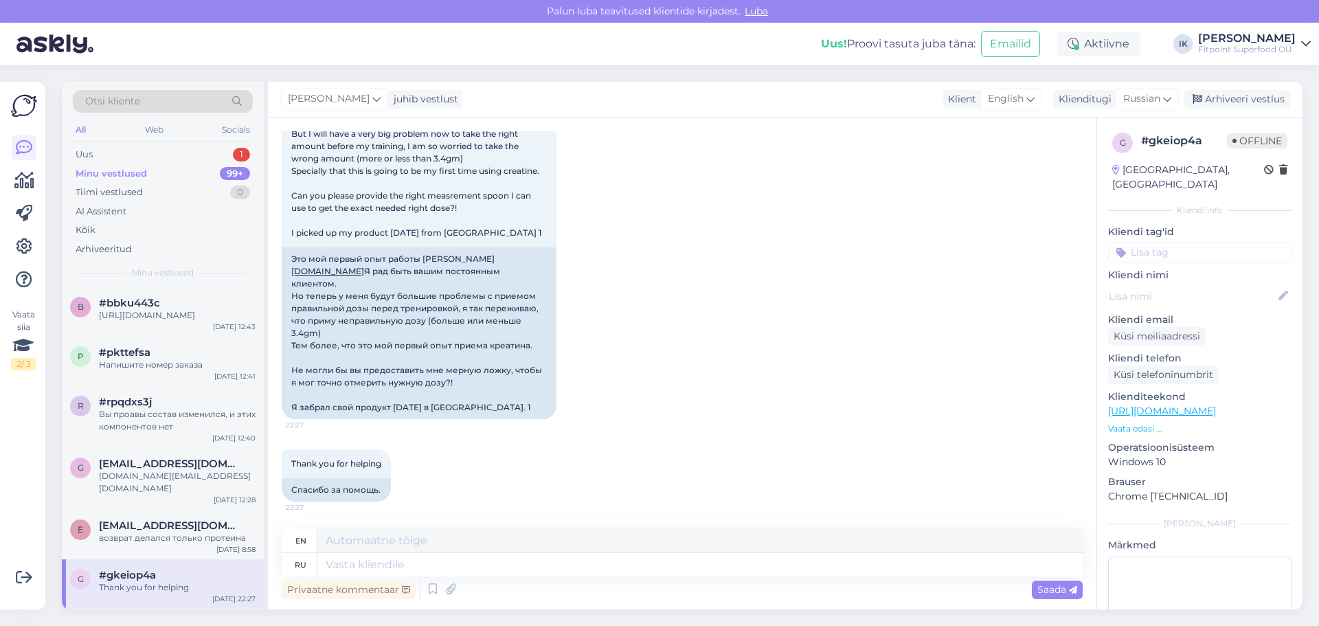
scroll to position [4512, 0]
click at [109, 151] on div "Uus 1" at bounding box center [163, 154] width 180 height 19
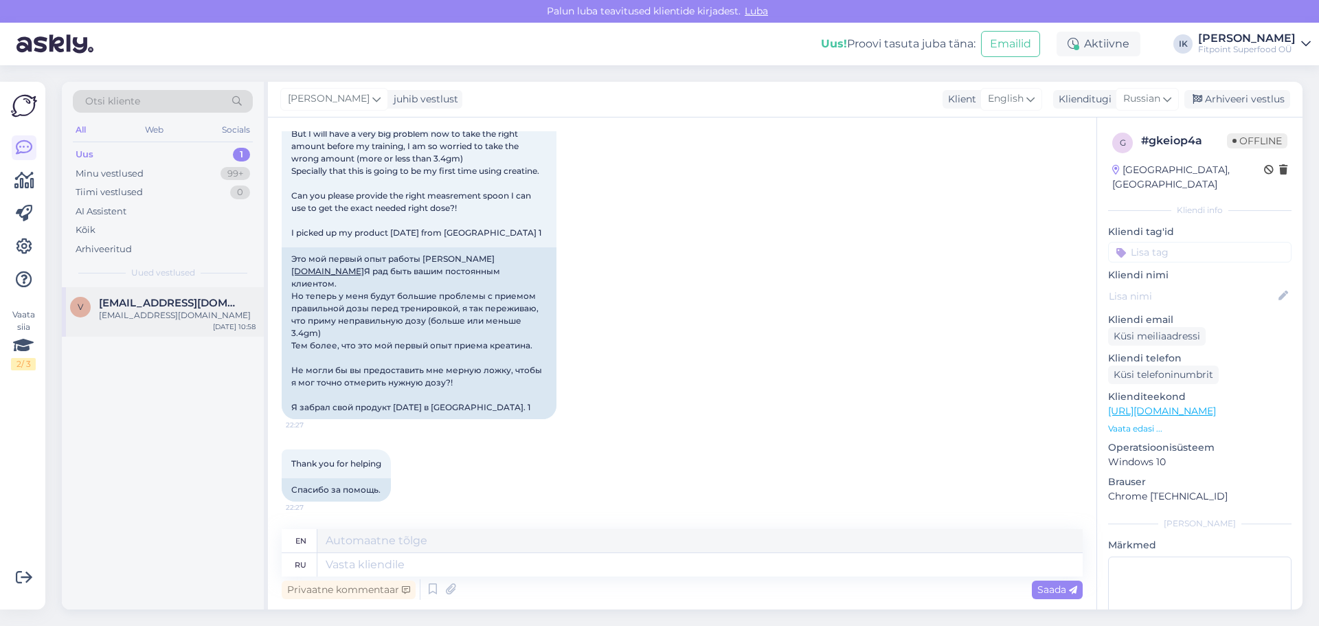
click at [161, 304] on span "[EMAIL_ADDRESS][DOMAIN_NAME]" at bounding box center [170, 303] width 143 height 12
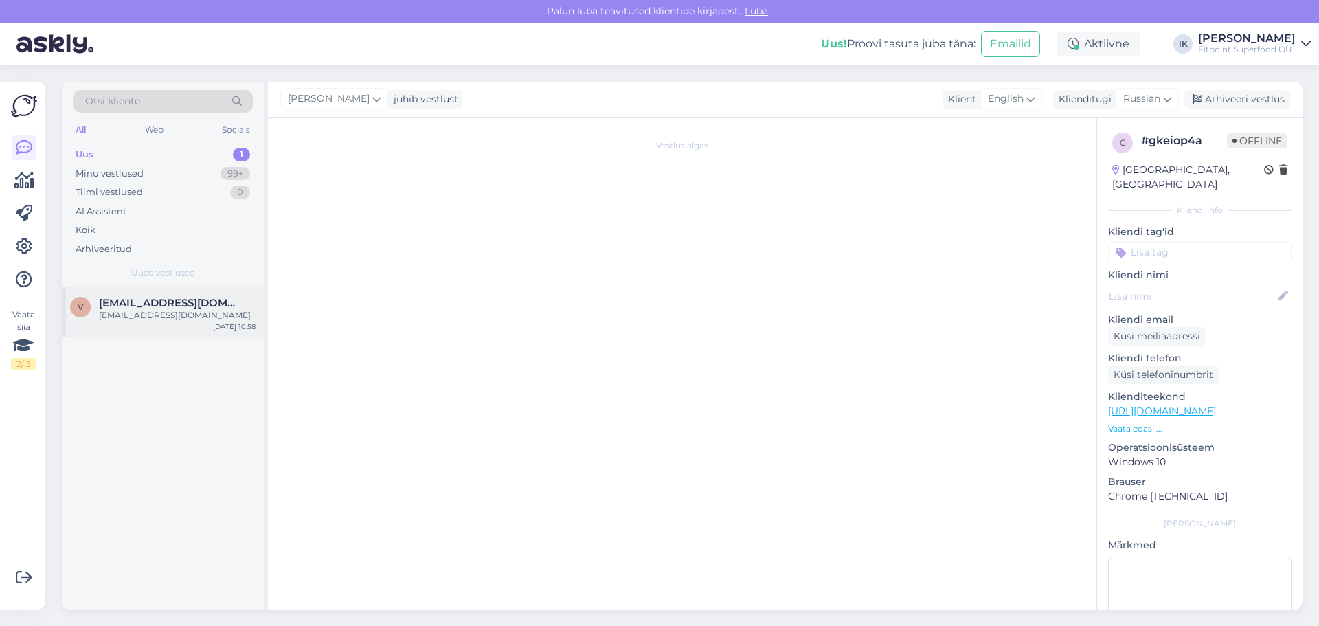
scroll to position [0, 0]
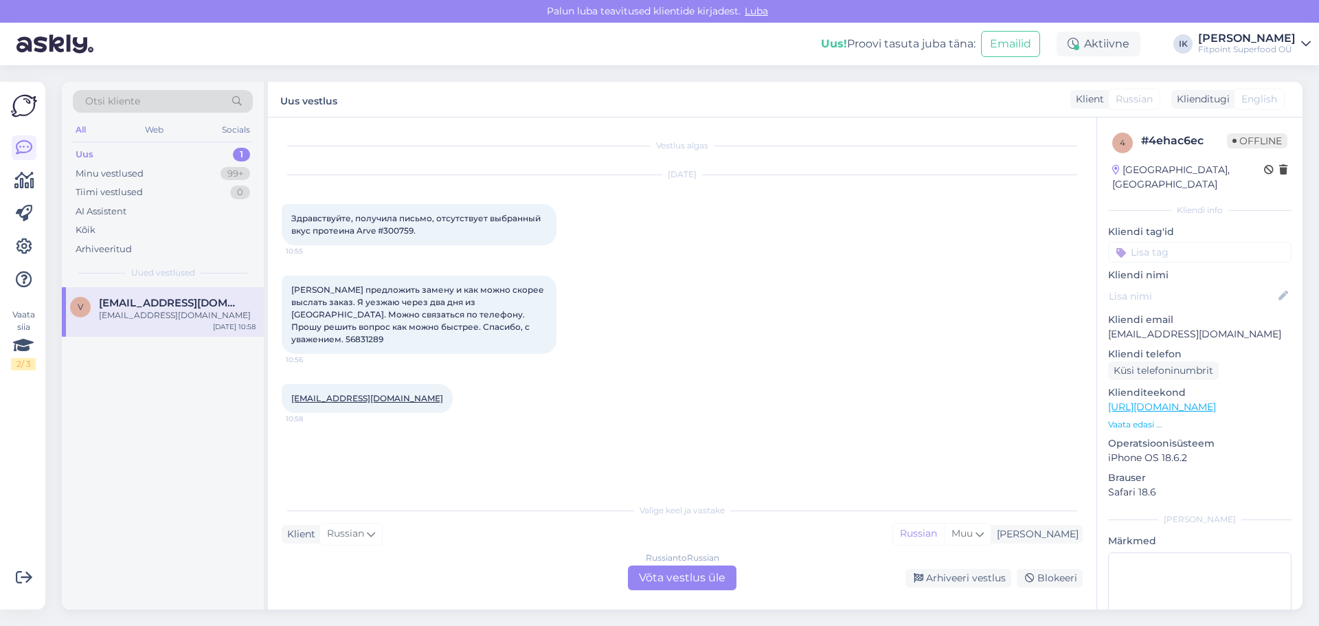
click at [673, 576] on div "Russian to Russian Võta vestlus üle" at bounding box center [682, 577] width 109 height 25
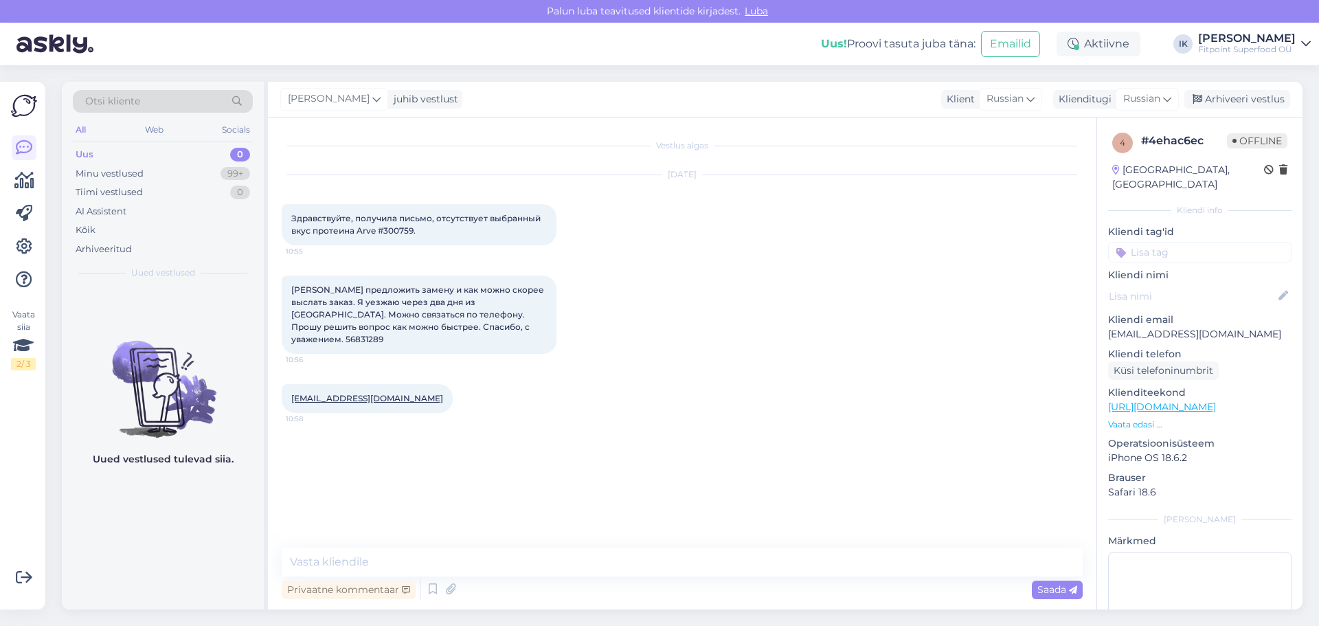
click at [96, 153] on div "Uus 0" at bounding box center [163, 154] width 180 height 19
click at [119, 150] on div "Uus 0" at bounding box center [163, 154] width 180 height 19
click at [121, 170] on div "Minu vestlused" at bounding box center [110, 174] width 68 height 14
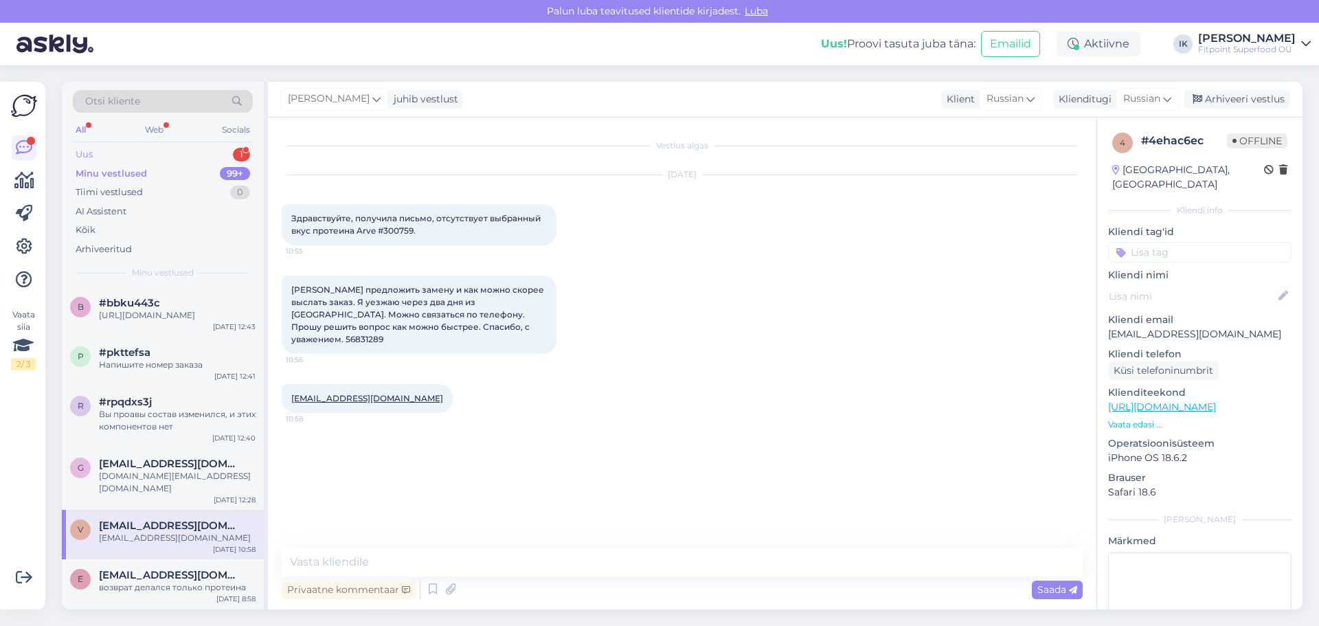
click at [135, 149] on div "Uus 1" at bounding box center [163, 154] width 180 height 19
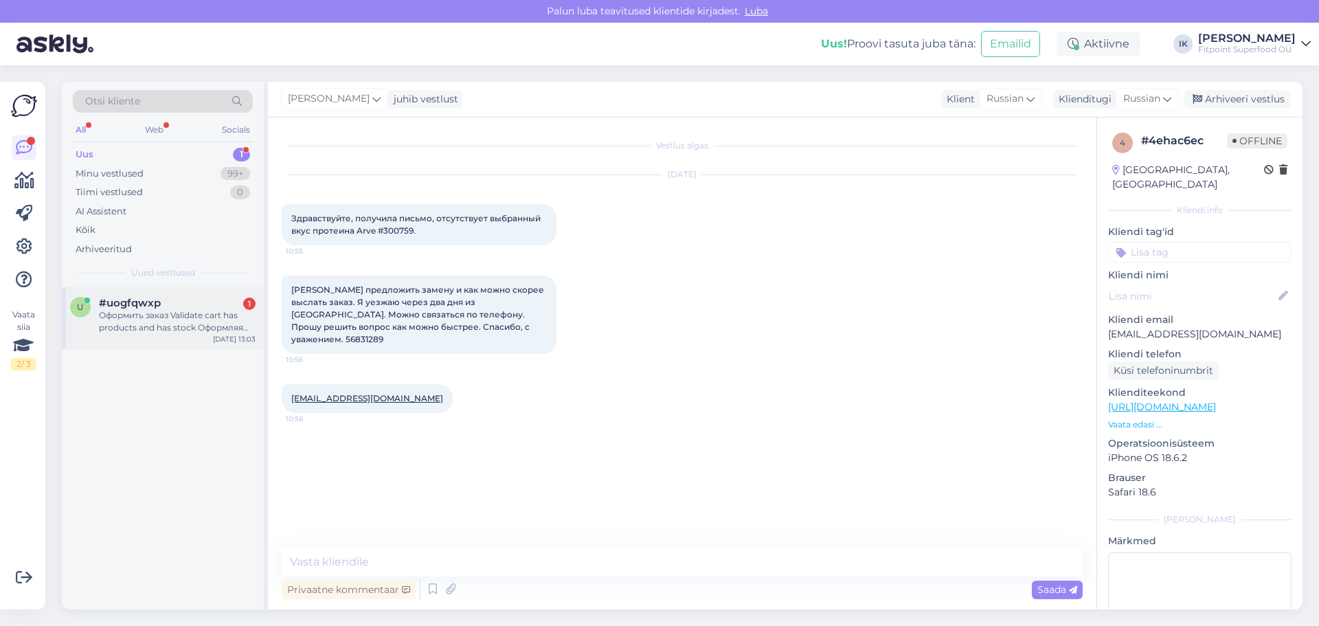
click at [186, 319] on div "Оформить заказ Validate cart has products and has stock Оформляя заказ я соглаш…" at bounding box center [177, 321] width 157 height 25
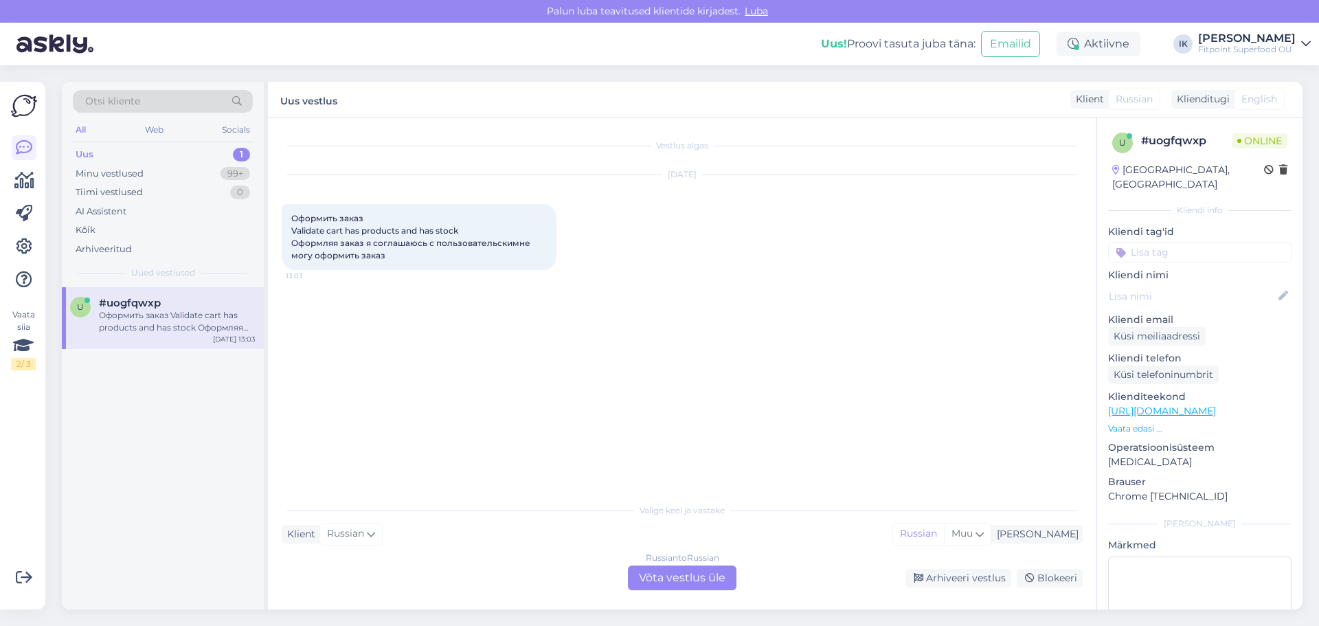
click at [679, 570] on div "Russian to Russian Võta vestlus üle" at bounding box center [682, 577] width 109 height 25
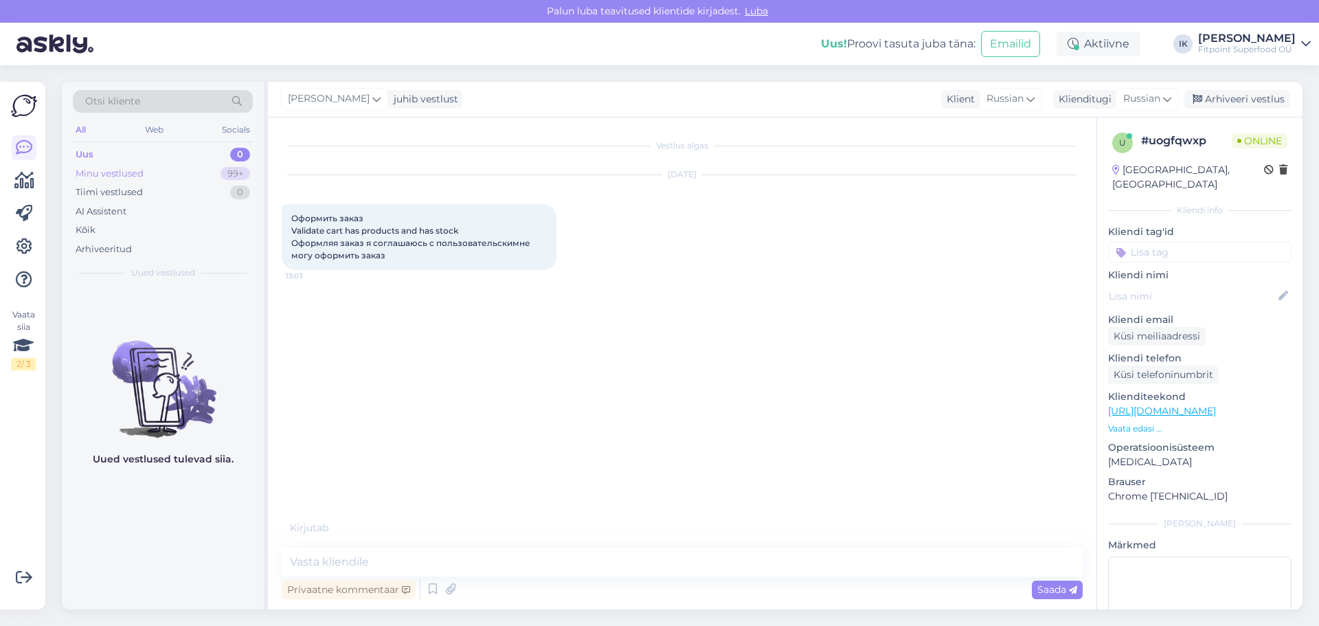
click at [83, 172] on div "Minu vestlused" at bounding box center [110, 174] width 68 height 14
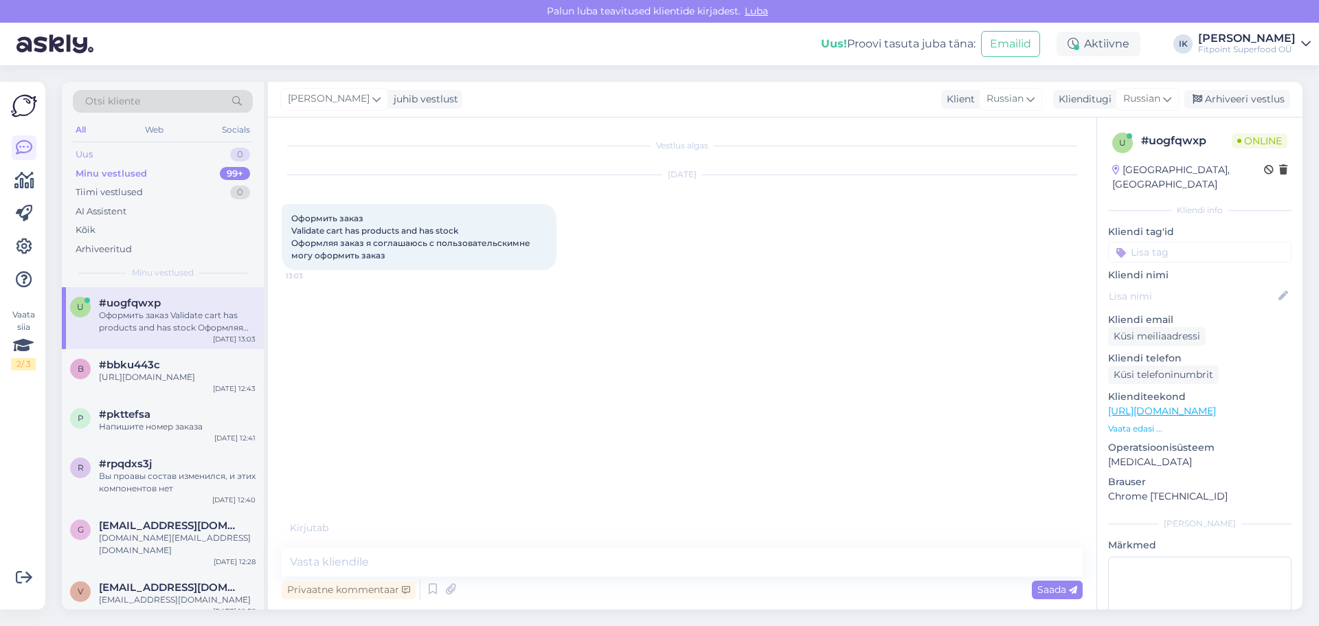
click at [112, 156] on div "Uus 0" at bounding box center [163, 154] width 180 height 19
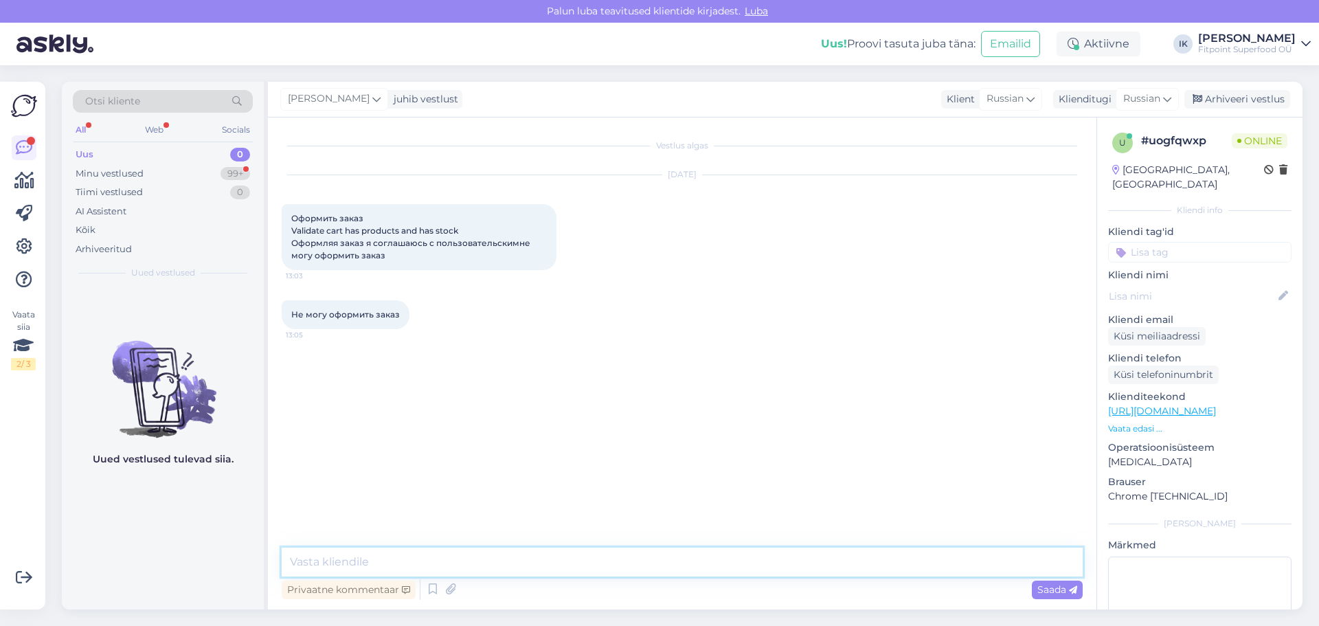
click at [362, 563] on textarea at bounding box center [682, 561] width 801 height 29
type textarea "Добрый день!"
type textarea "На каком этапе возникает проблема?"
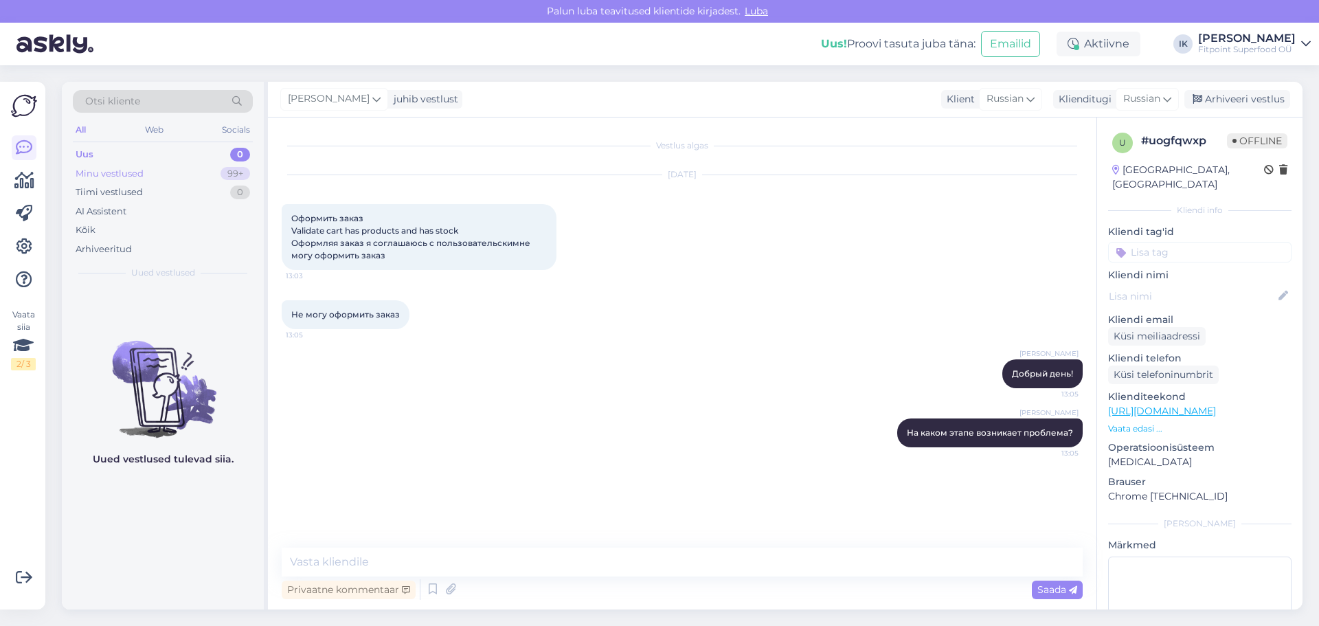
drag, startPoint x: 150, startPoint y: 172, endPoint x: 140, endPoint y: 169, distance: 10.0
click at [150, 172] on div "Minu vestlused 99+" at bounding box center [163, 173] width 180 height 19
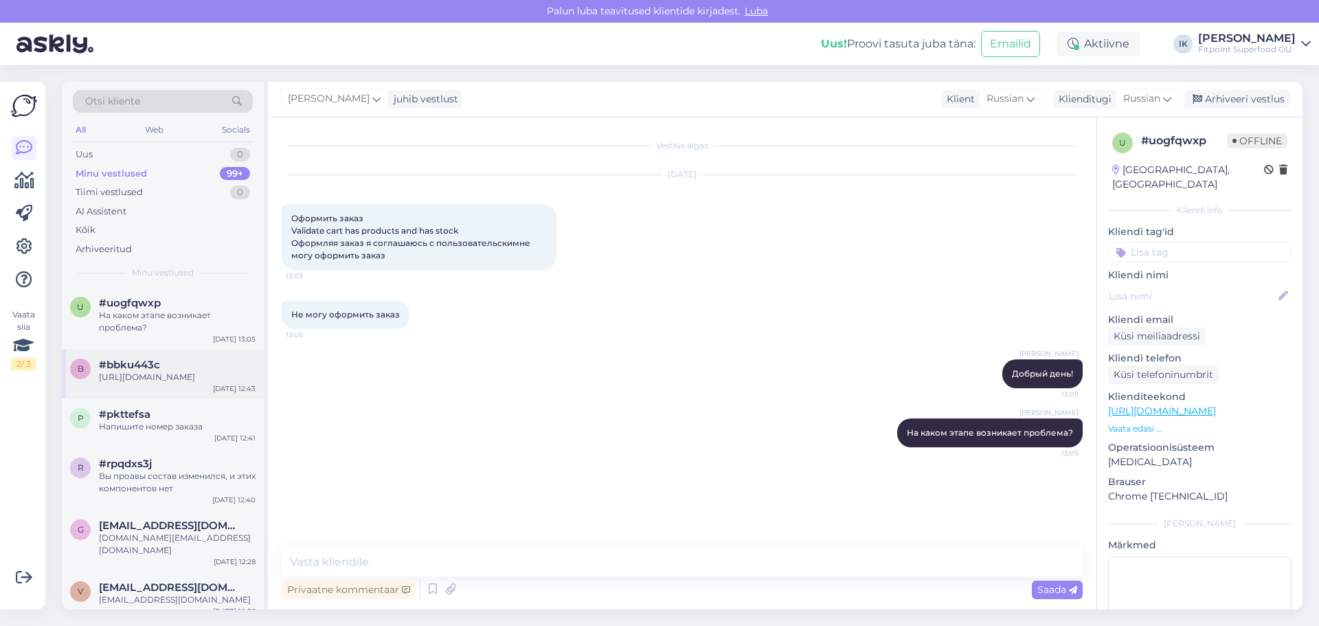
click at [223, 383] on div "[URL][DOMAIN_NAME]" at bounding box center [177, 377] width 157 height 12
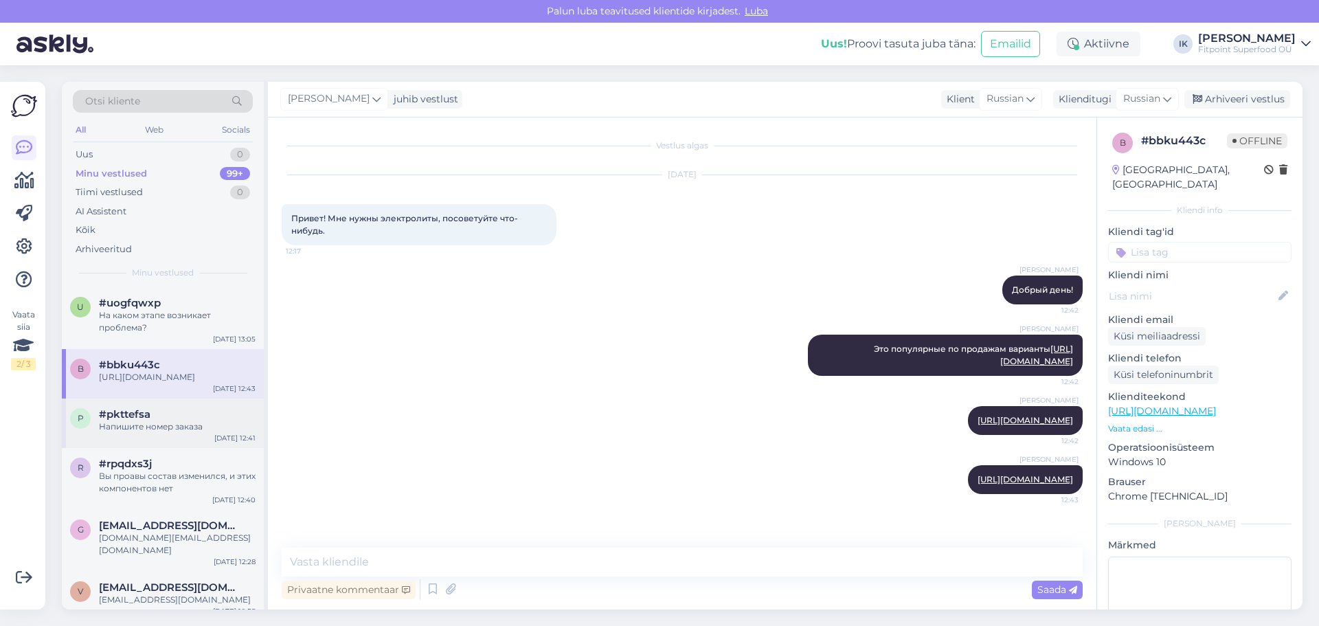
click at [144, 433] on div "Напишите номер заказа" at bounding box center [177, 426] width 157 height 12
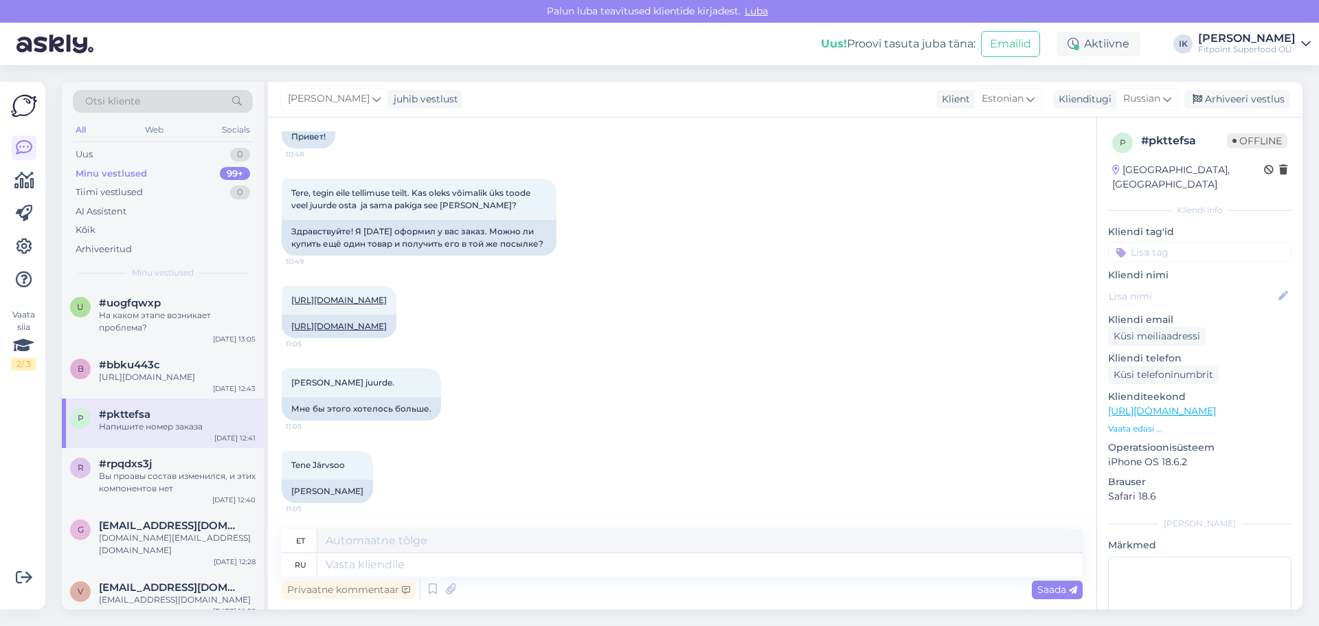
scroll to position [206, 0]
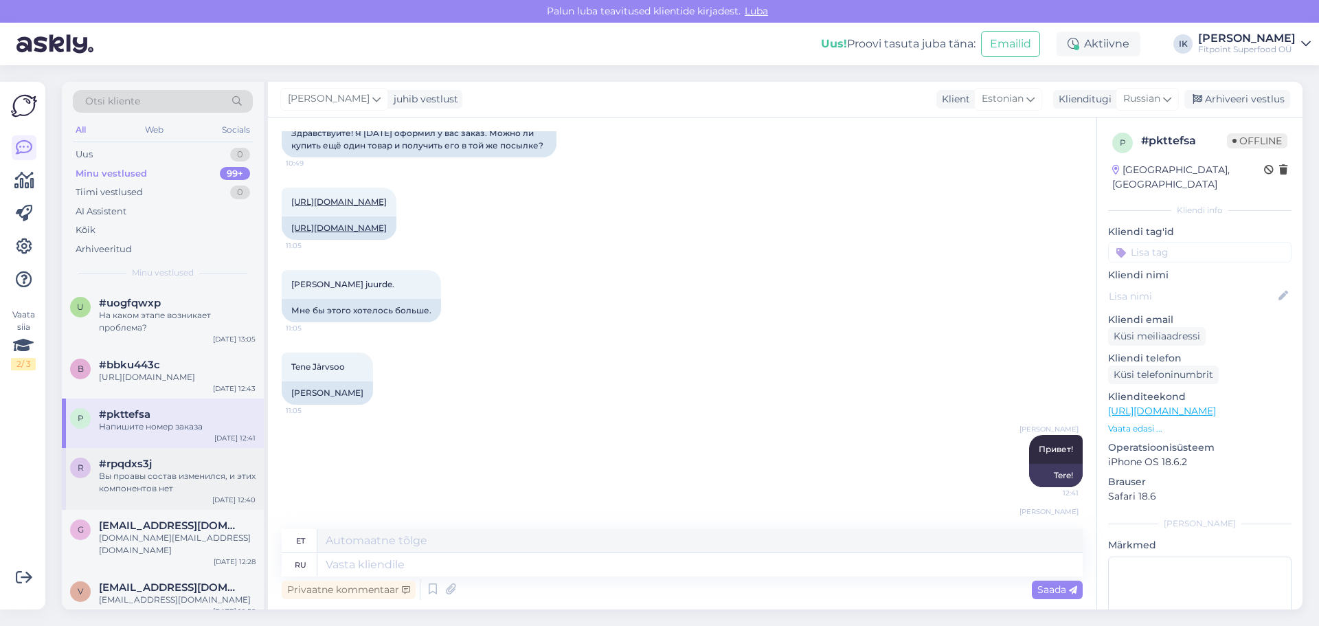
click at [214, 507] on div "r #rpqdxs3j Вы проавы состав изменился, и этих компонентов нет [DATE] 12:40" at bounding box center [163, 479] width 202 height 62
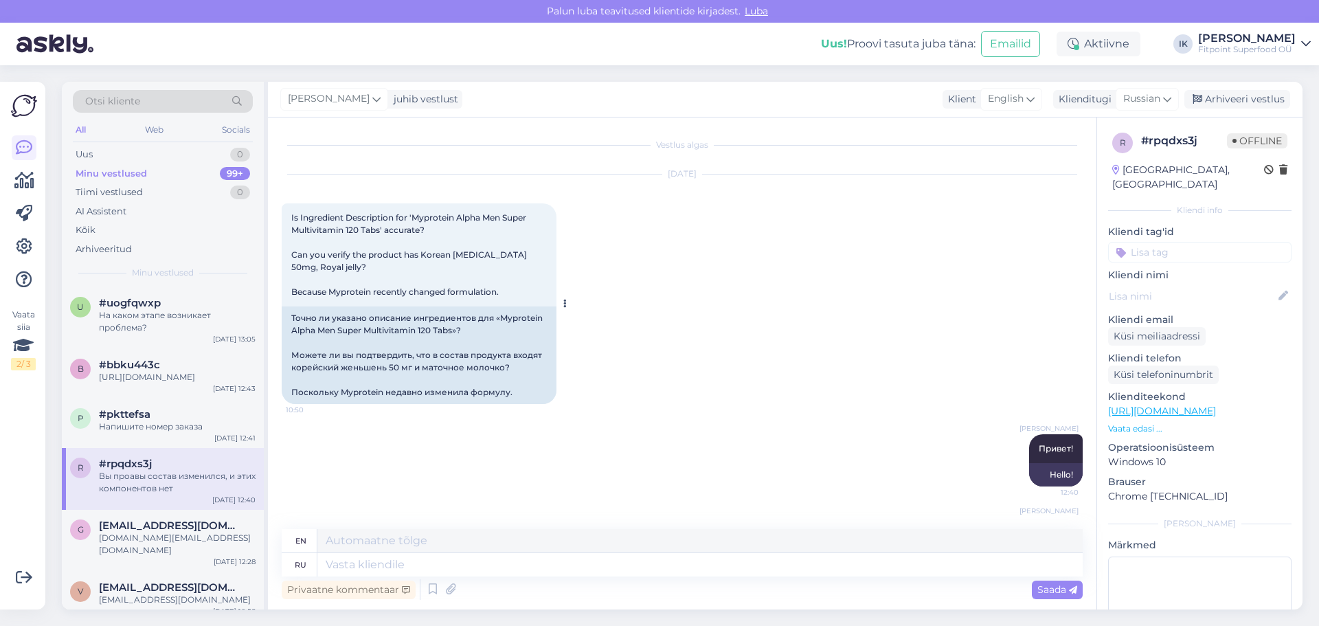
scroll to position [0, 0]
